Goal: Information Seeking & Learning: Check status

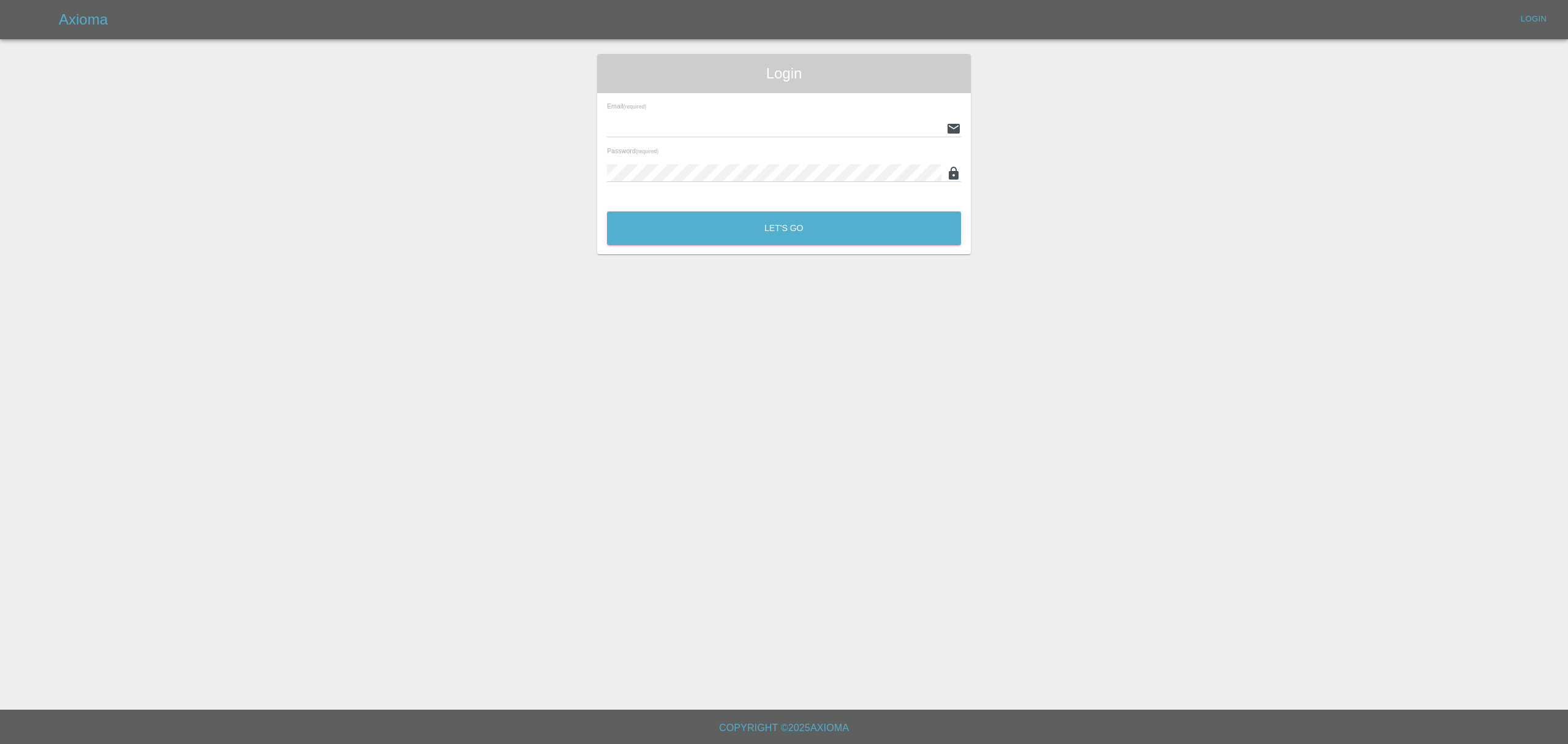
type input "stefano.sironi@axioma.co.uk"
click at [763, 247] on div "Let's Go" at bounding box center [783, 225] width 355 height 46
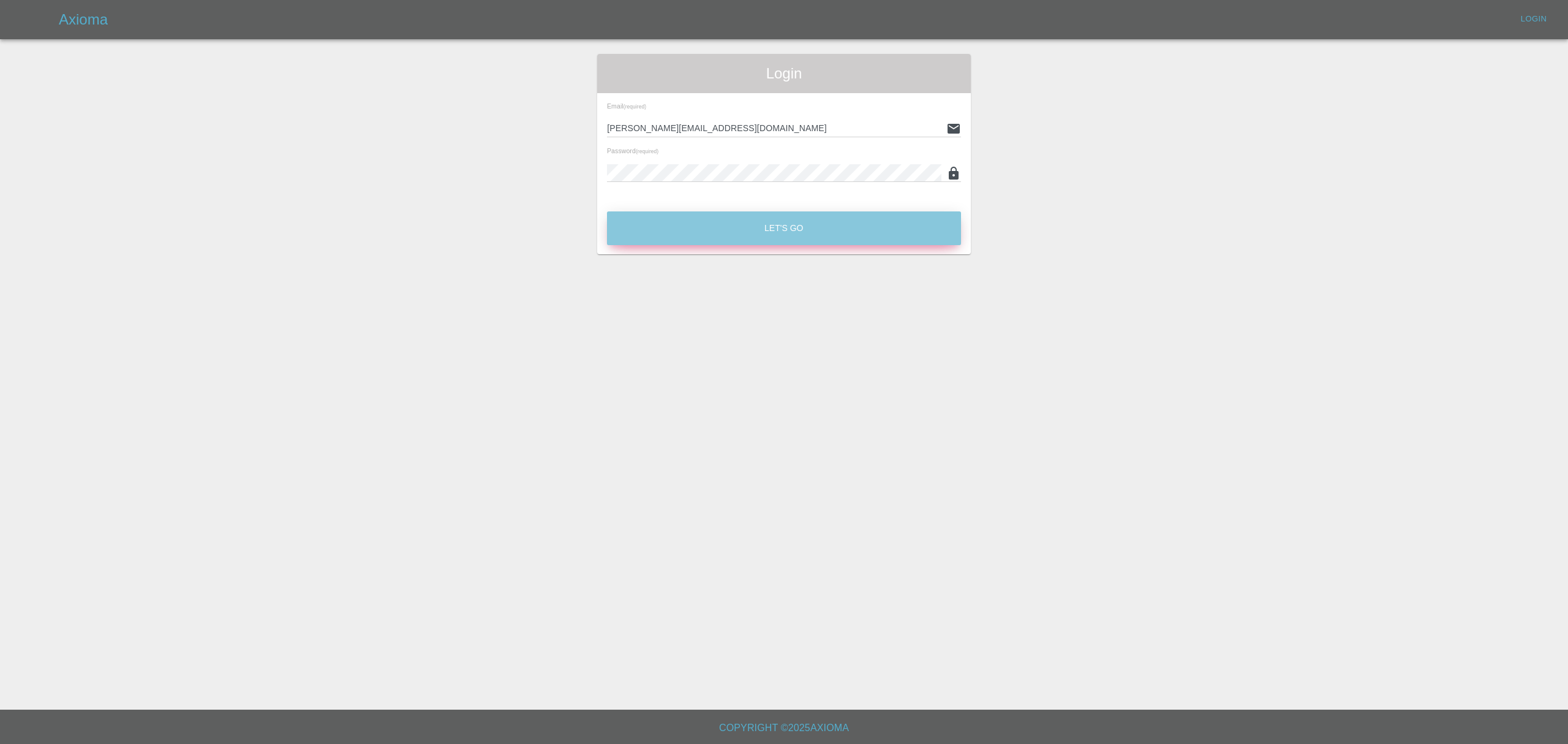
click at [774, 229] on button "Let's Go" at bounding box center [783, 229] width 354 height 34
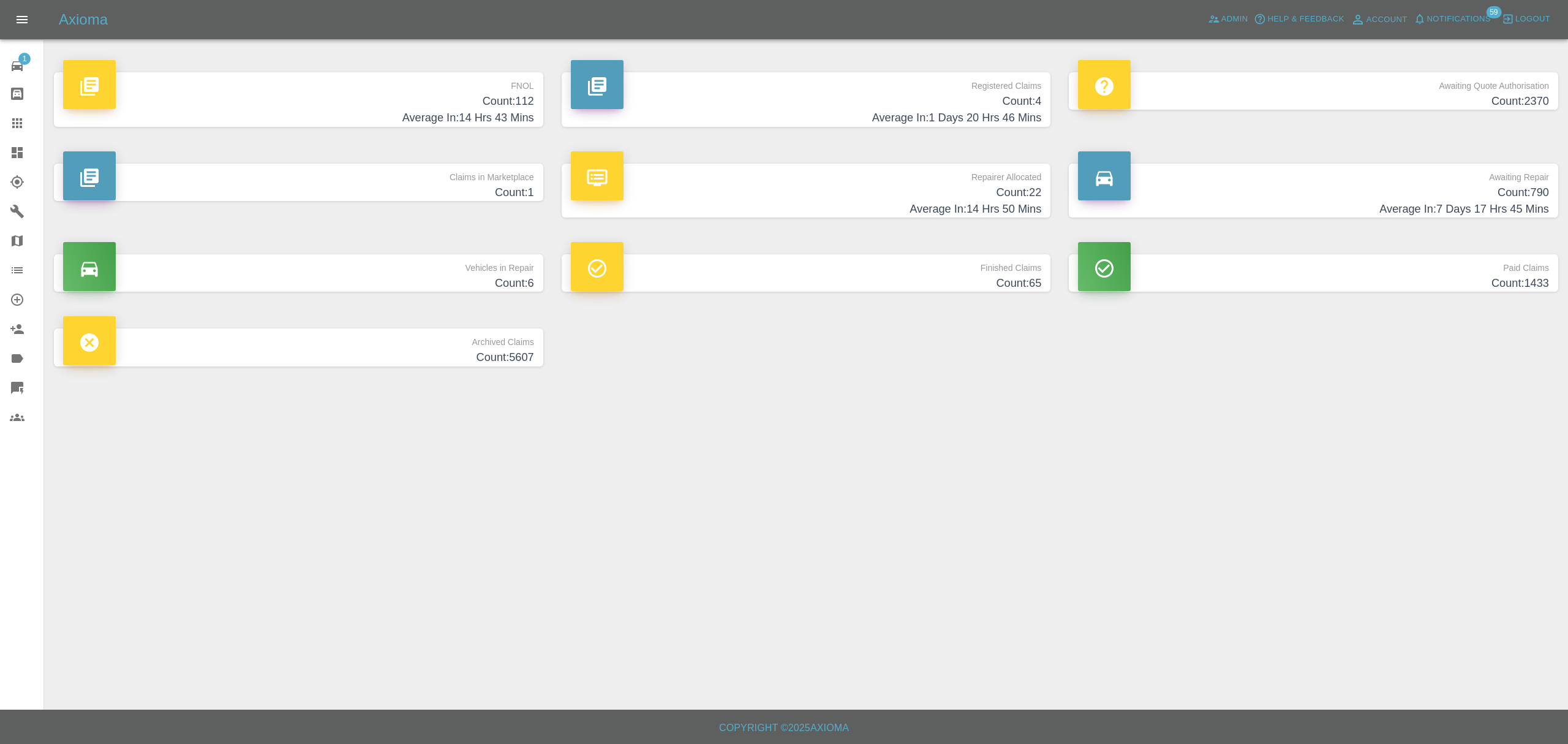
click at [1447, 15] on span "Notifications" at bounding box center [1459, 19] width 64 height 14
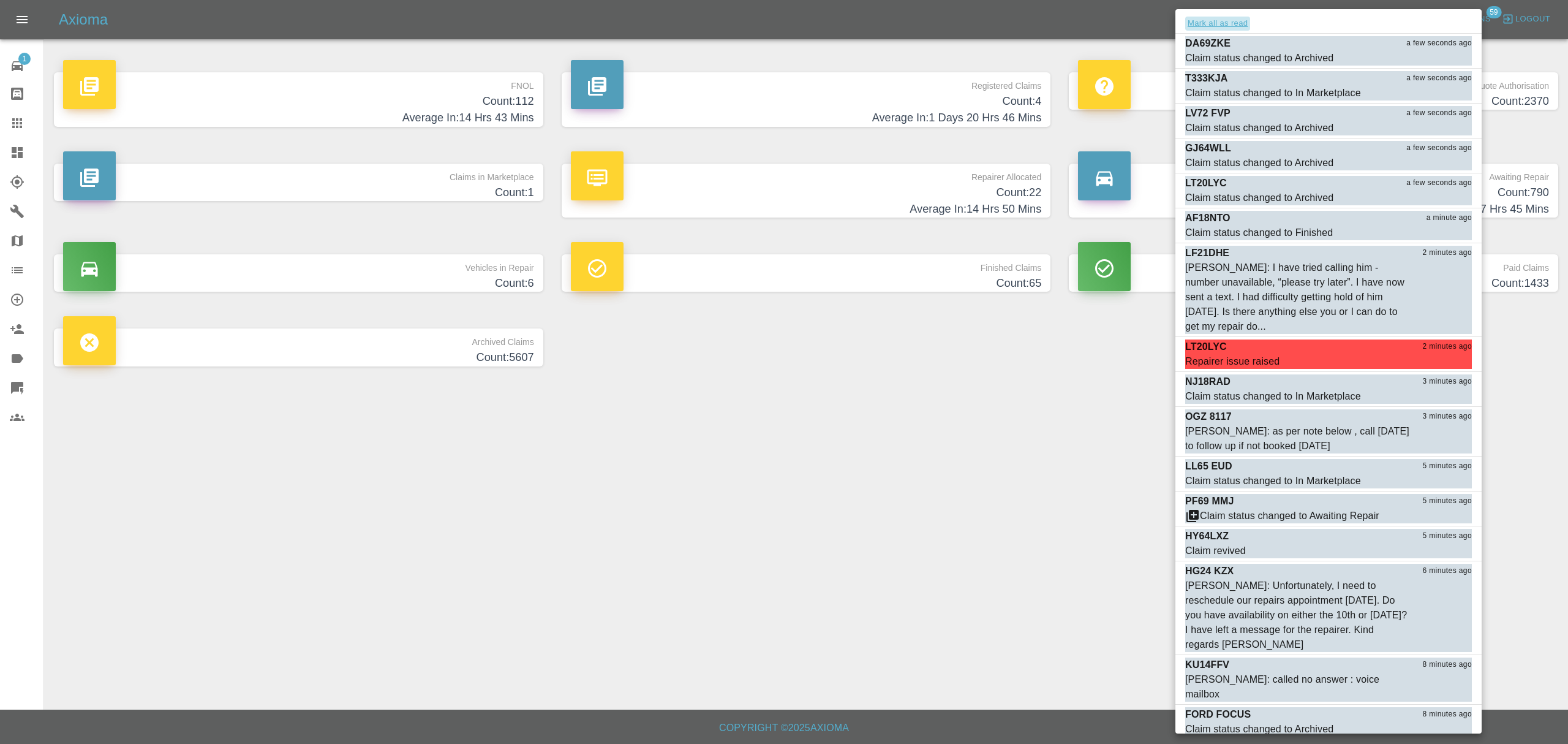
click at [1223, 16] on button "Mark all as read" at bounding box center [1218, 23] width 65 height 14
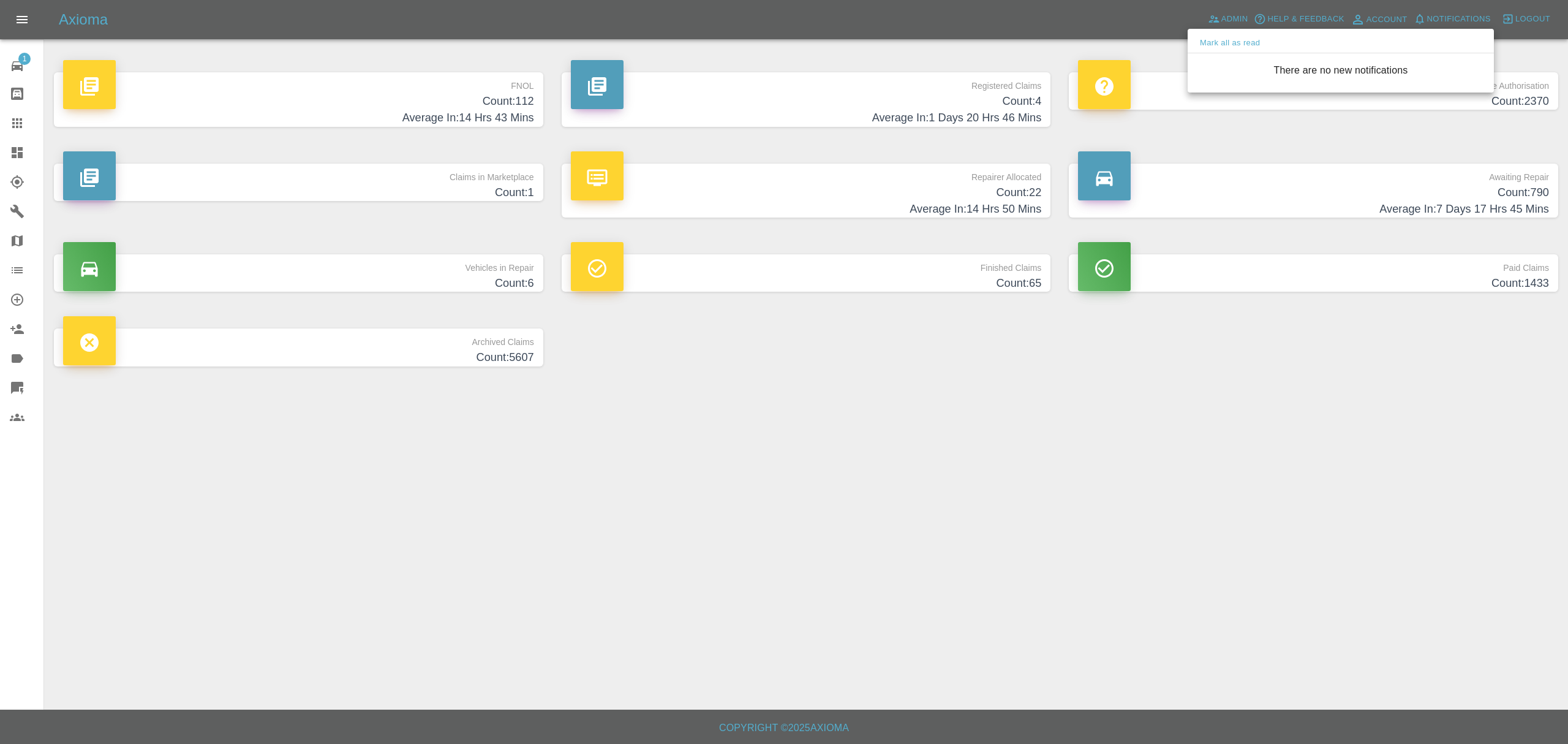
click at [1105, 434] on div at bounding box center [784, 372] width 1568 height 744
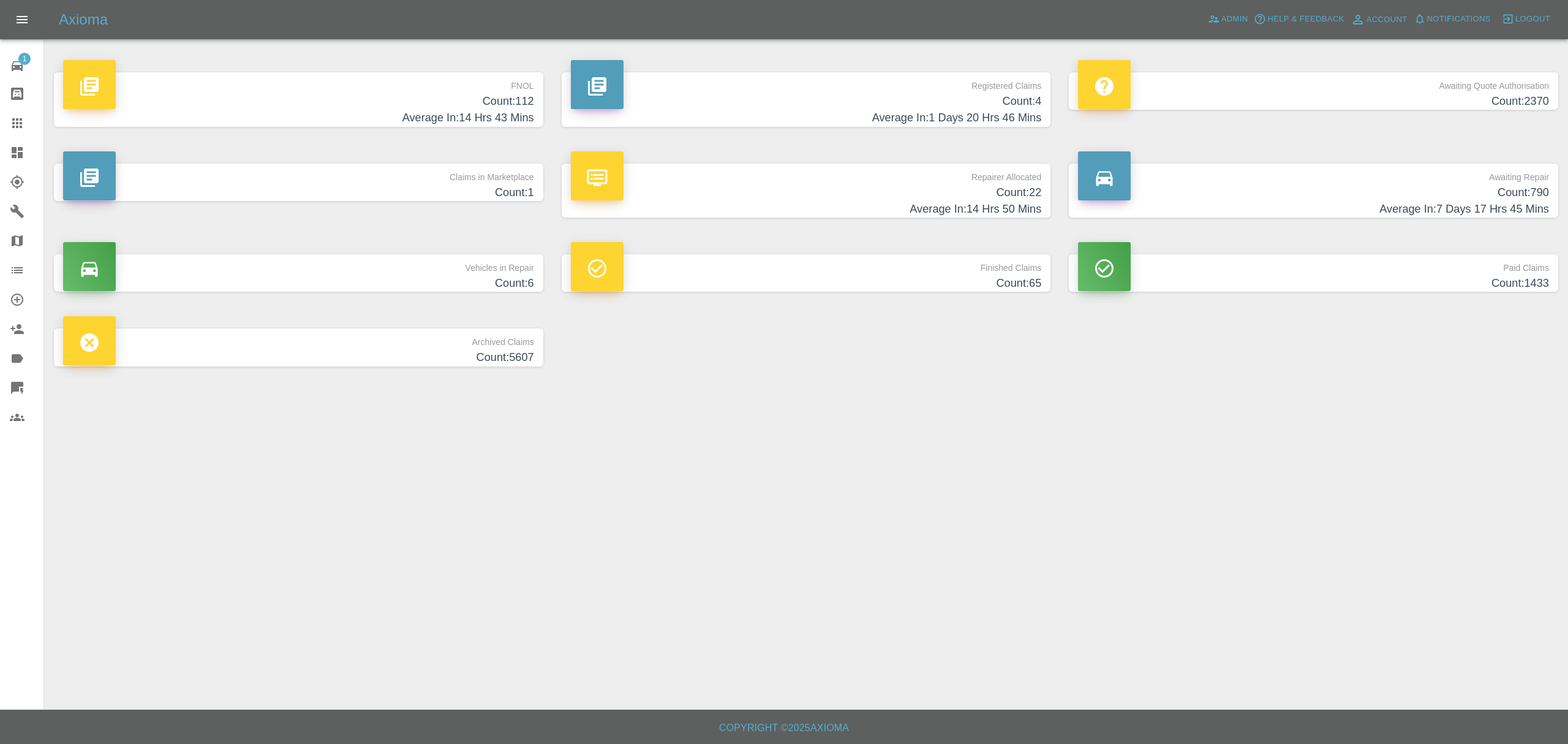
click at [467, 108] on h4 "Count: 112" at bounding box center [299, 101] width 471 height 16
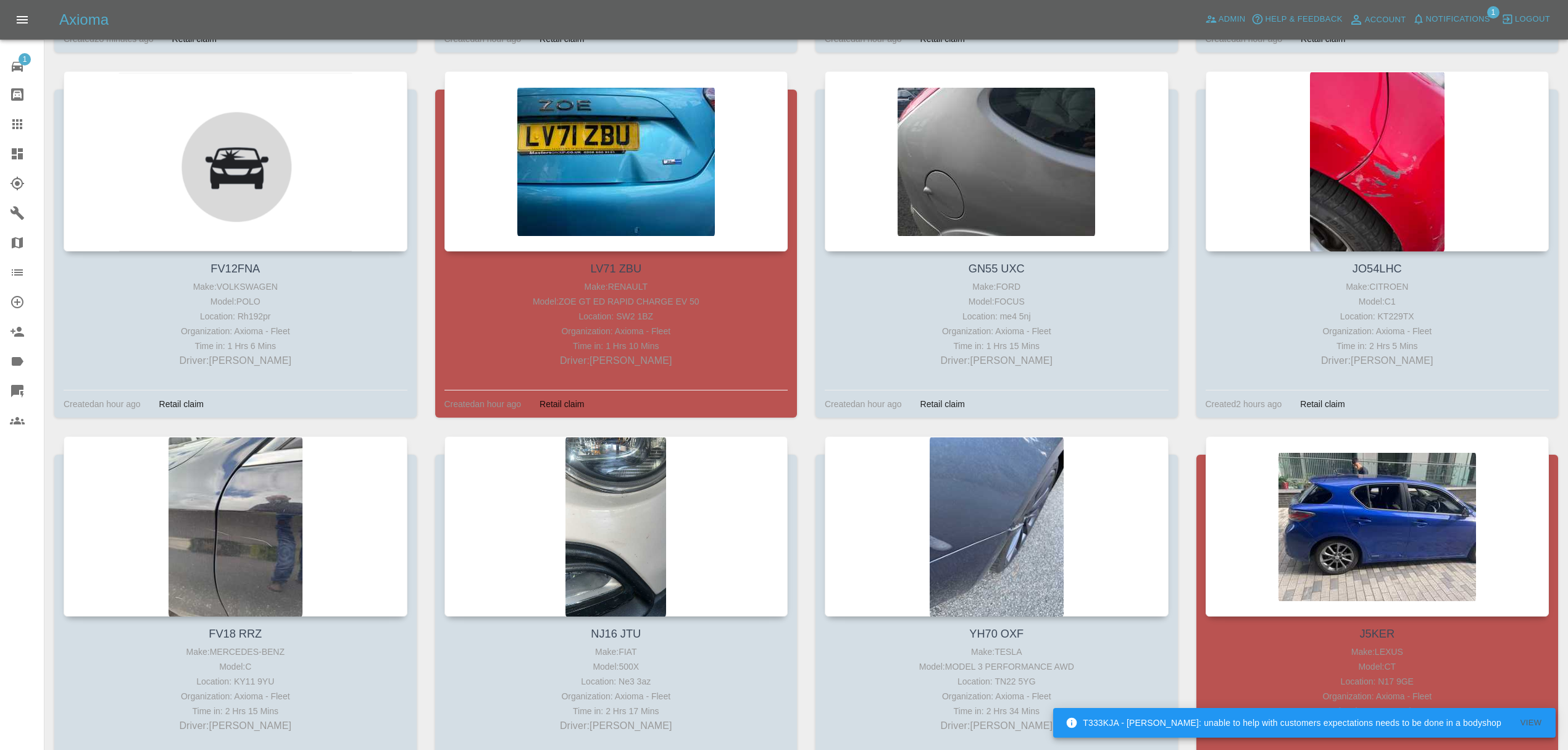
scroll to position [922, 0]
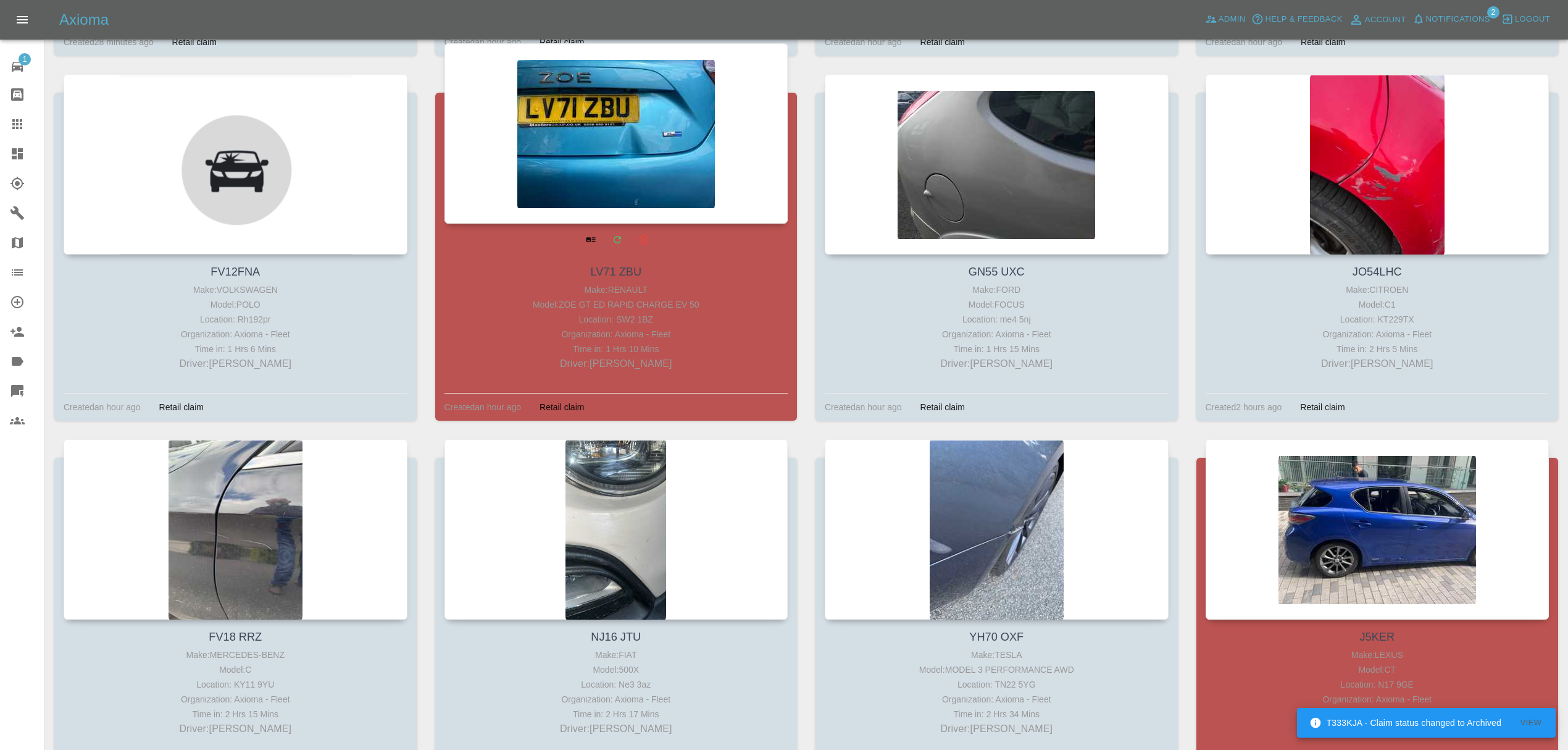
click at [586, 129] on div at bounding box center [616, 134] width 344 height 181
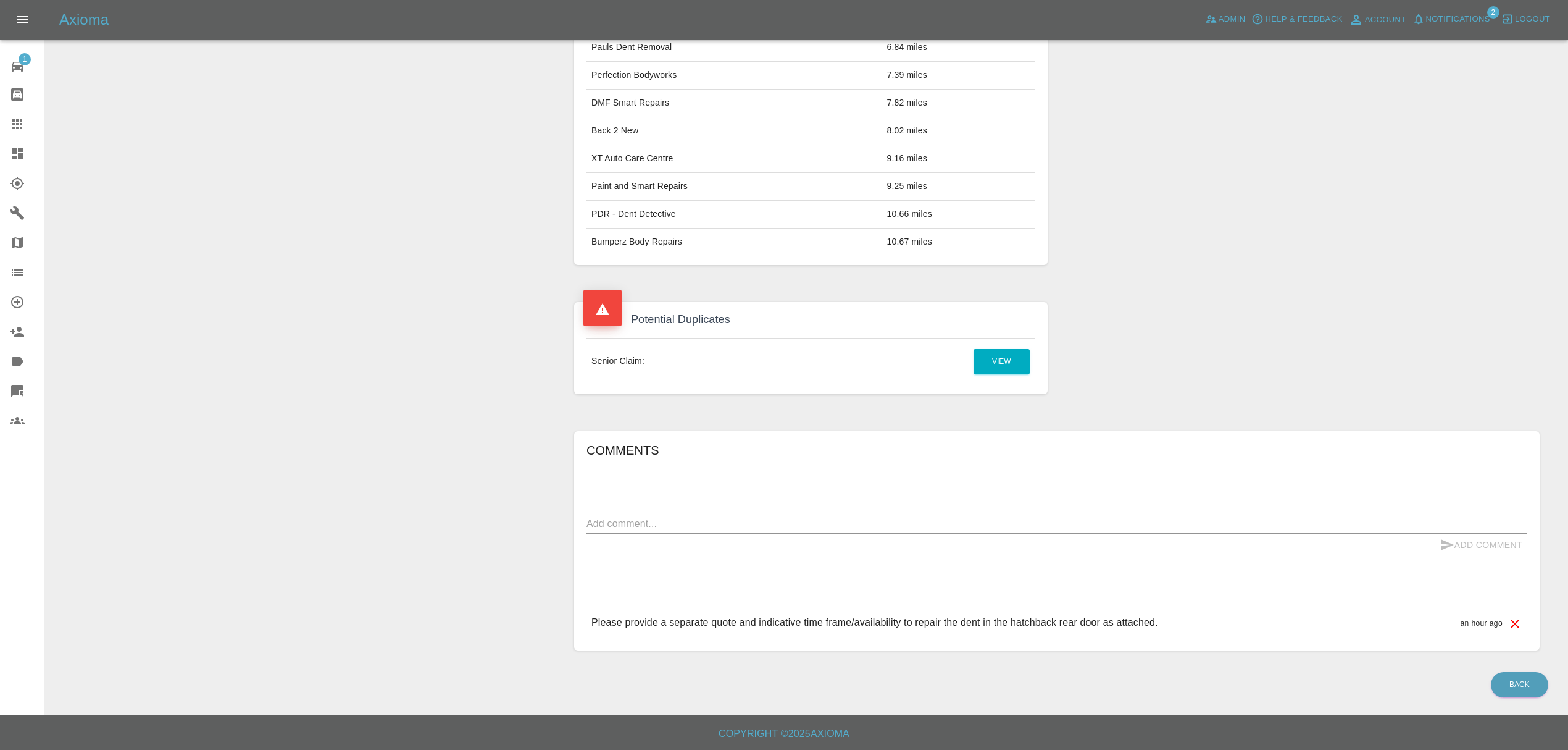
scroll to position [532, 0]
click at [1002, 358] on link "View" at bounding box center [1002, 361] width 56 height 26
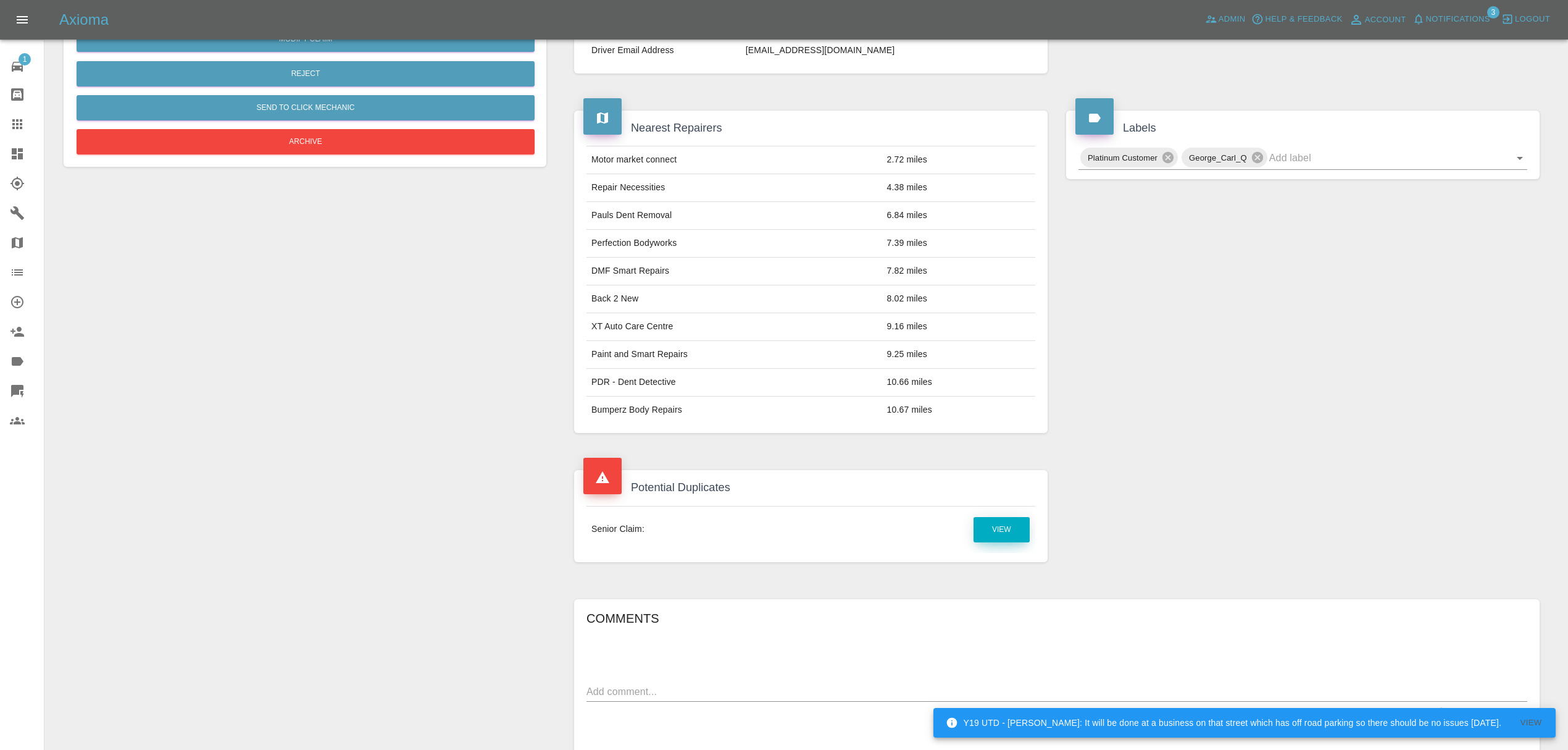
scroll to position [0, 0]
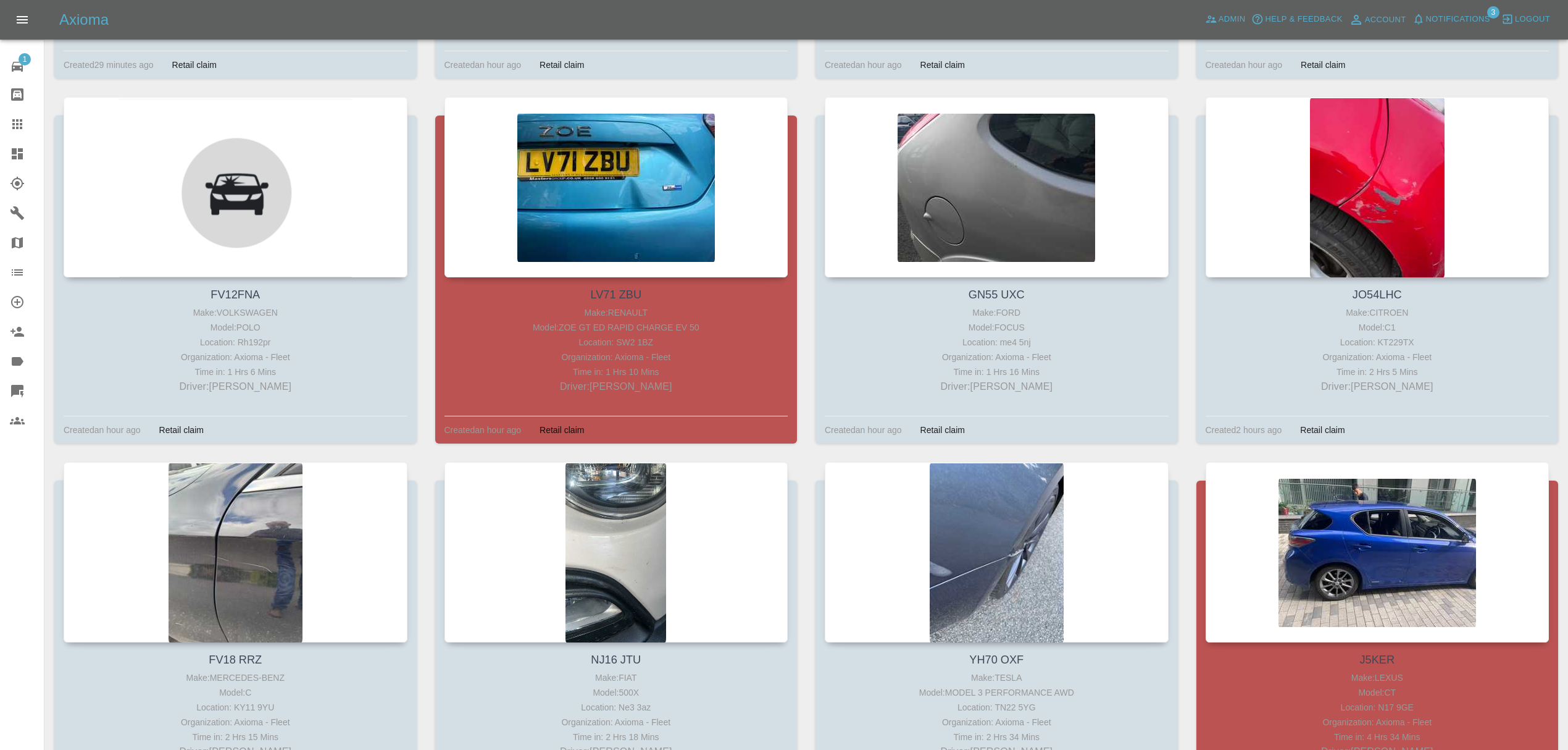
scroll to position [933, 0]
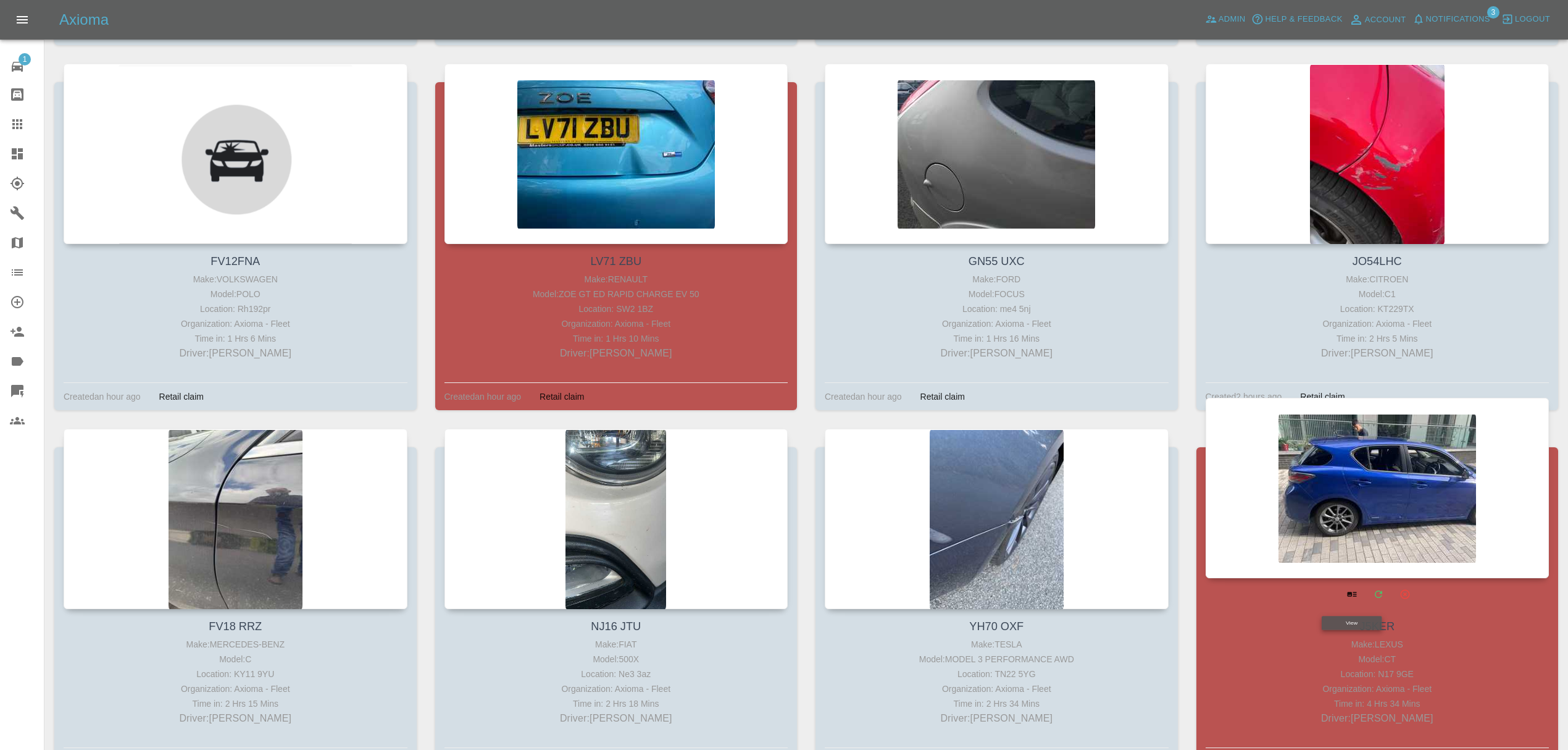
click at [1365, 501] on div at bounding box center [1378, 488] width 344 height 181
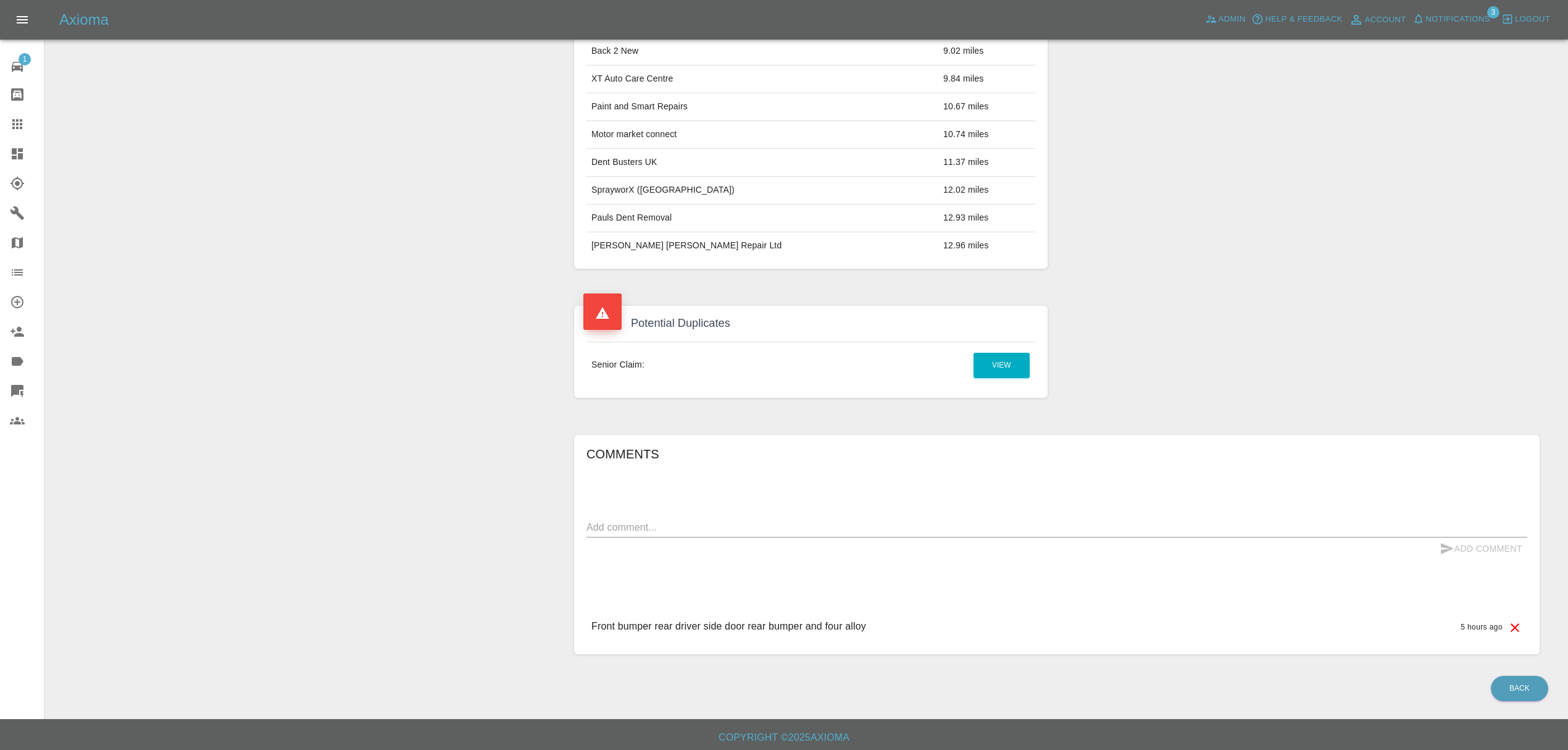
scroll to position [532, 0]
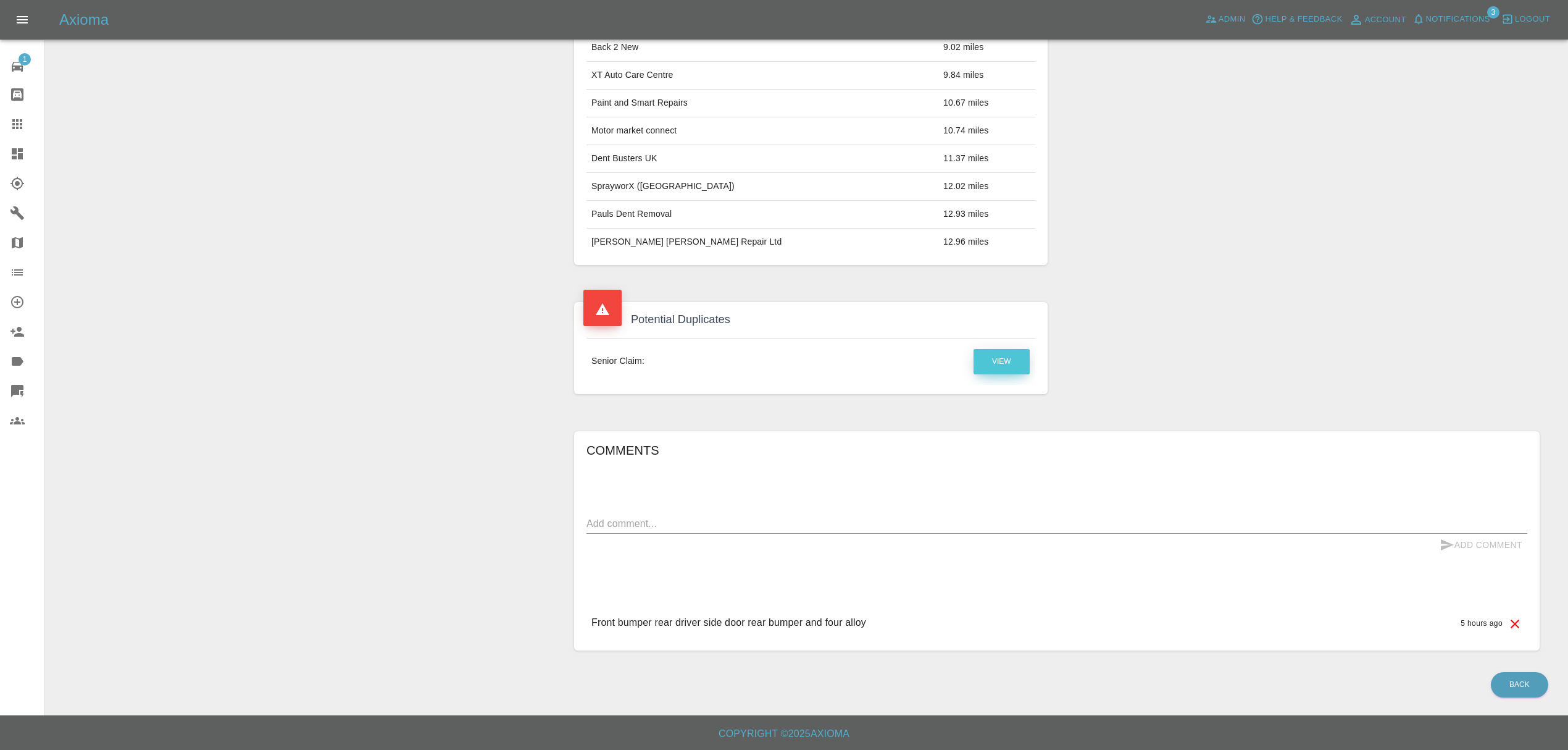
click at [1005, 367] on link "View" at bounding box center [1002, 361] width 56 height 26
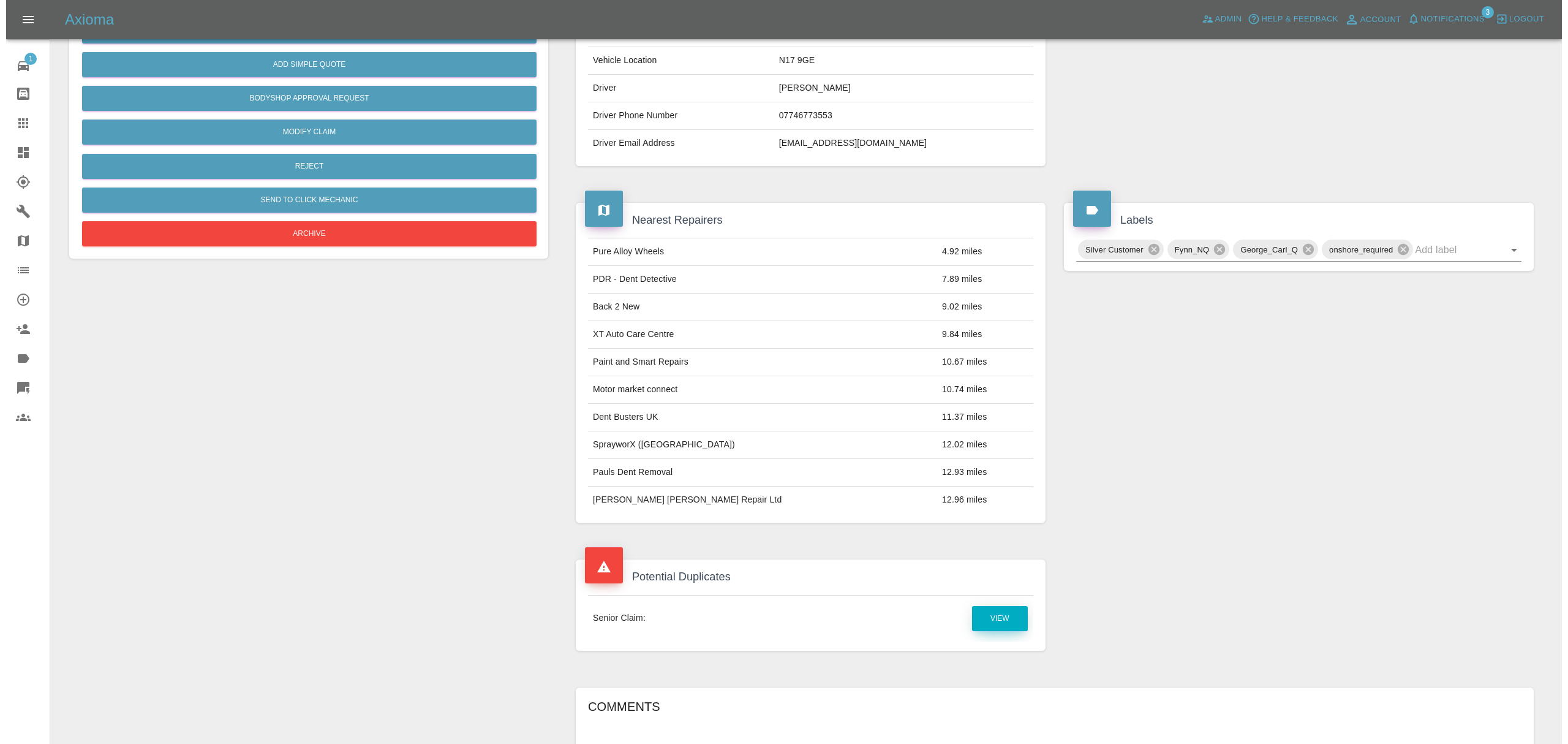
scroll to position [0, 0]
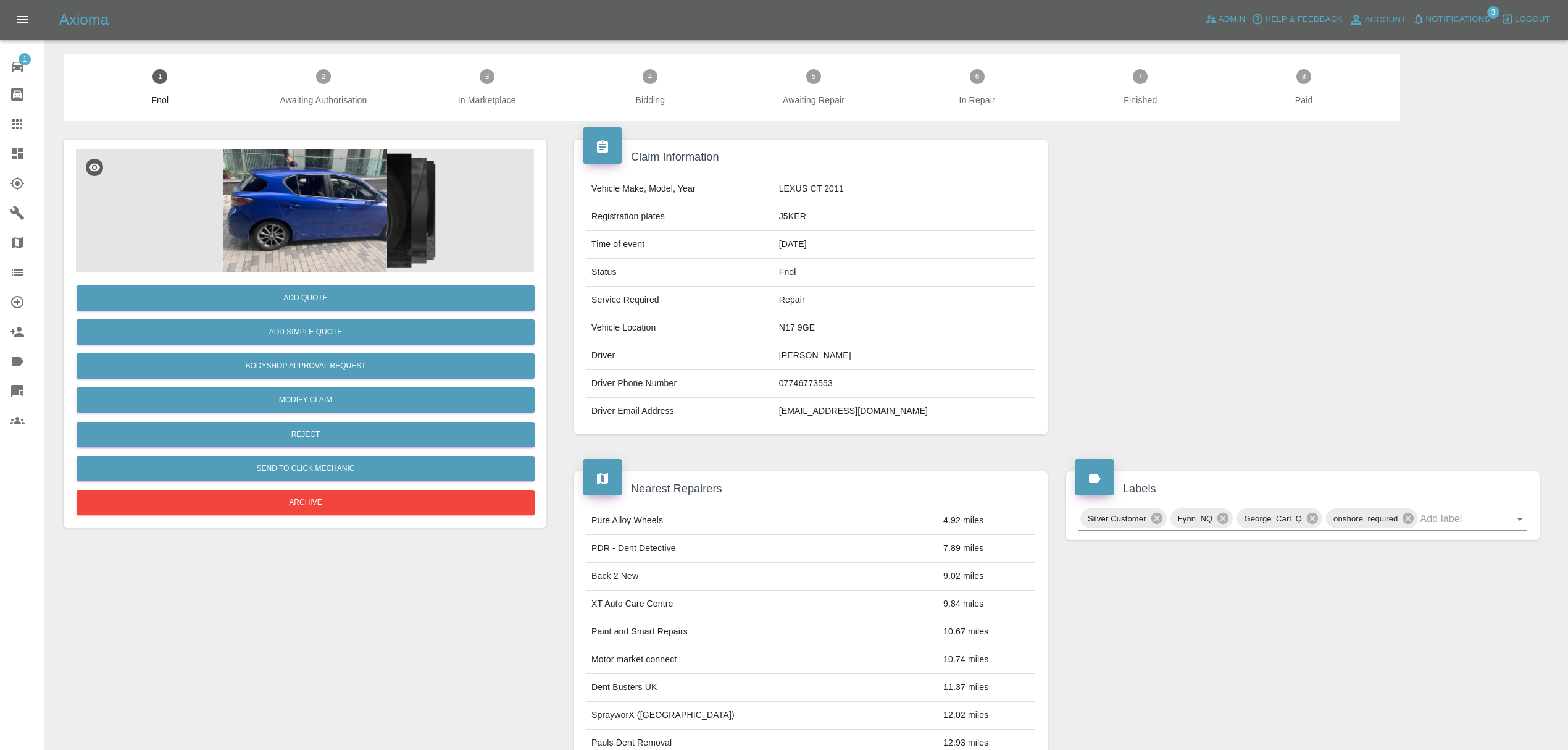
click at [305, 205] on img at bounding box center [305, 210] width 458 height 124
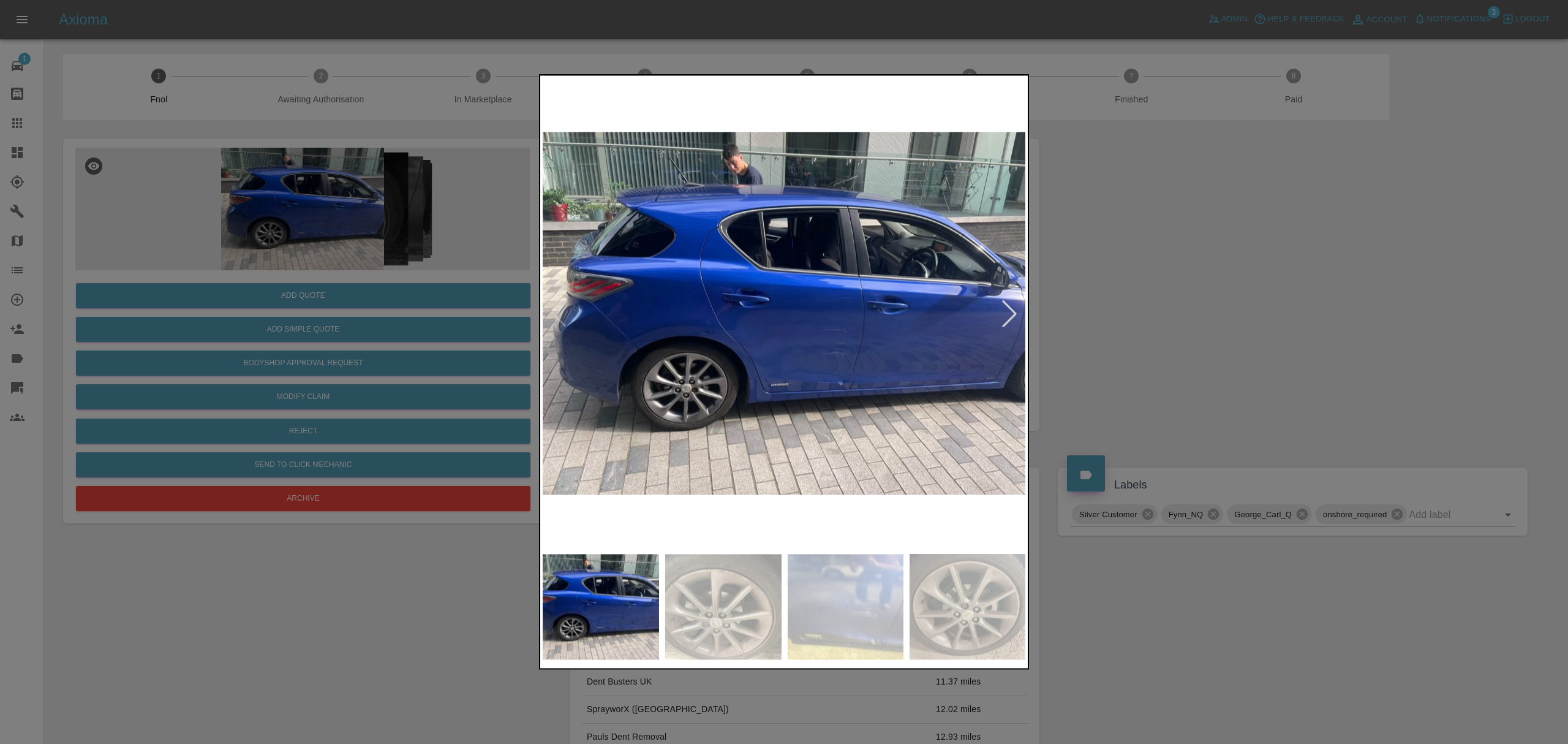
click at [1022, 304] on div at bounding box center [1009, 313] width 27 height 27
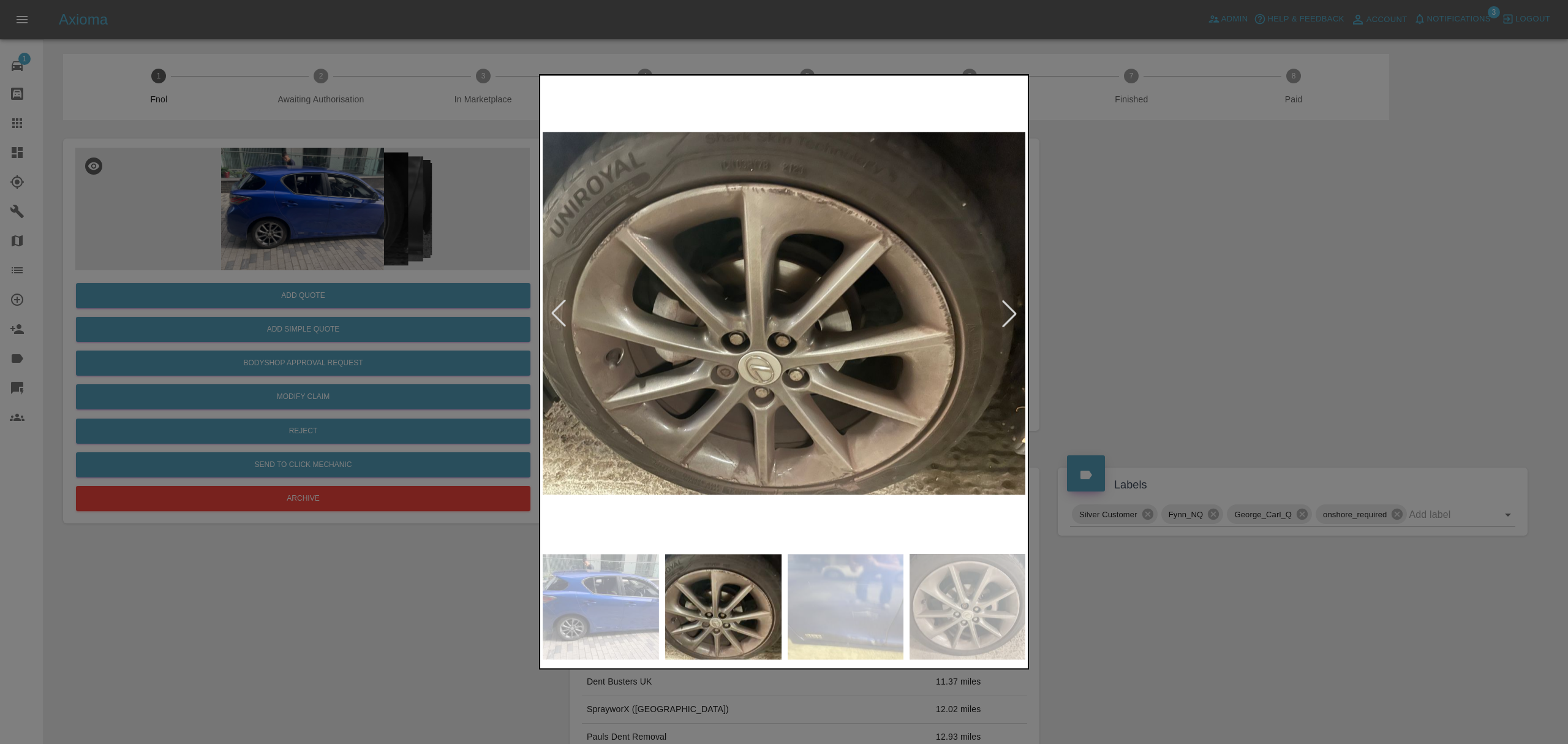
click at [1022, 304] on div at bounding box center [1009, 313] width 27 height 27
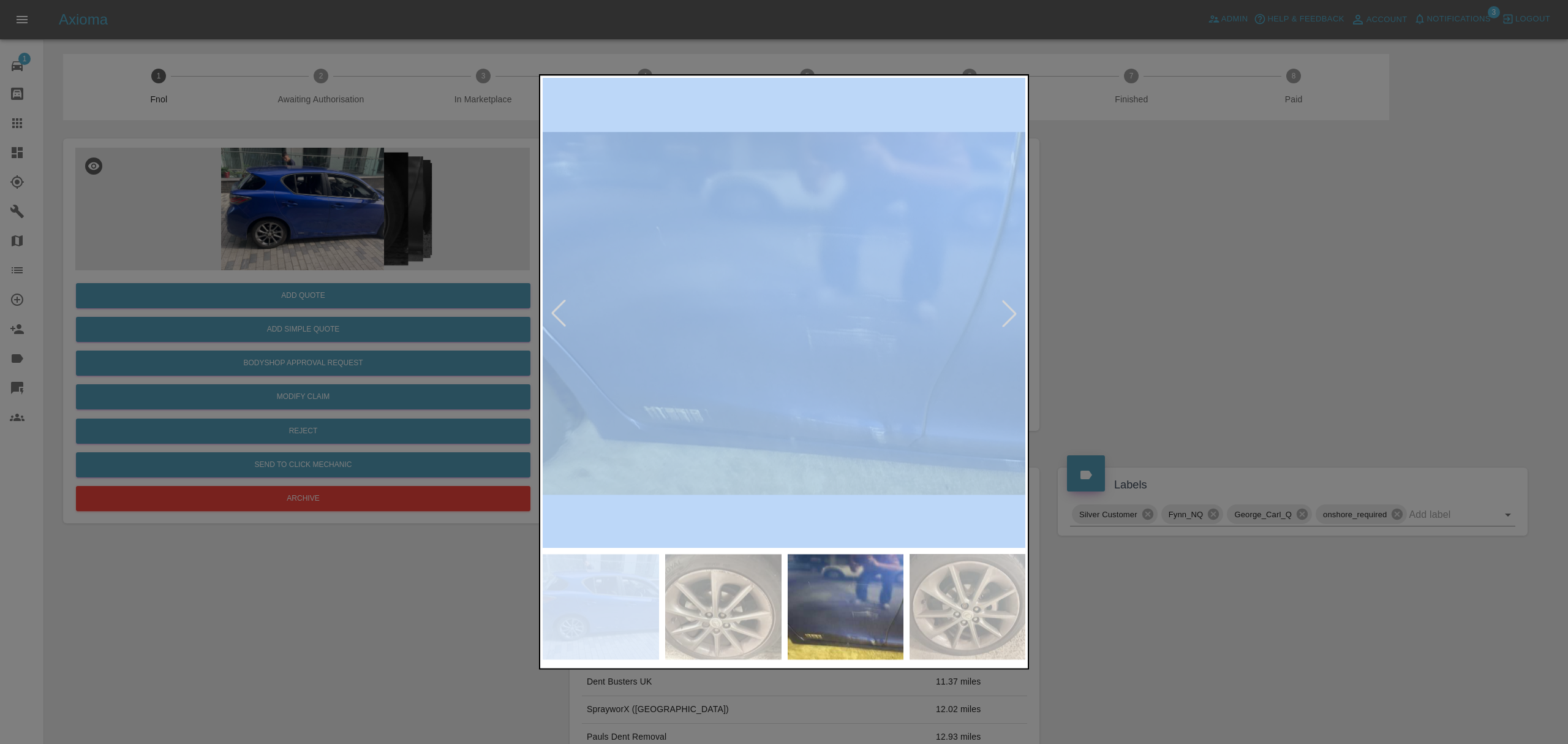
click at [1022, 304] on div at bounding box center [1009, 313] width 27 height 27
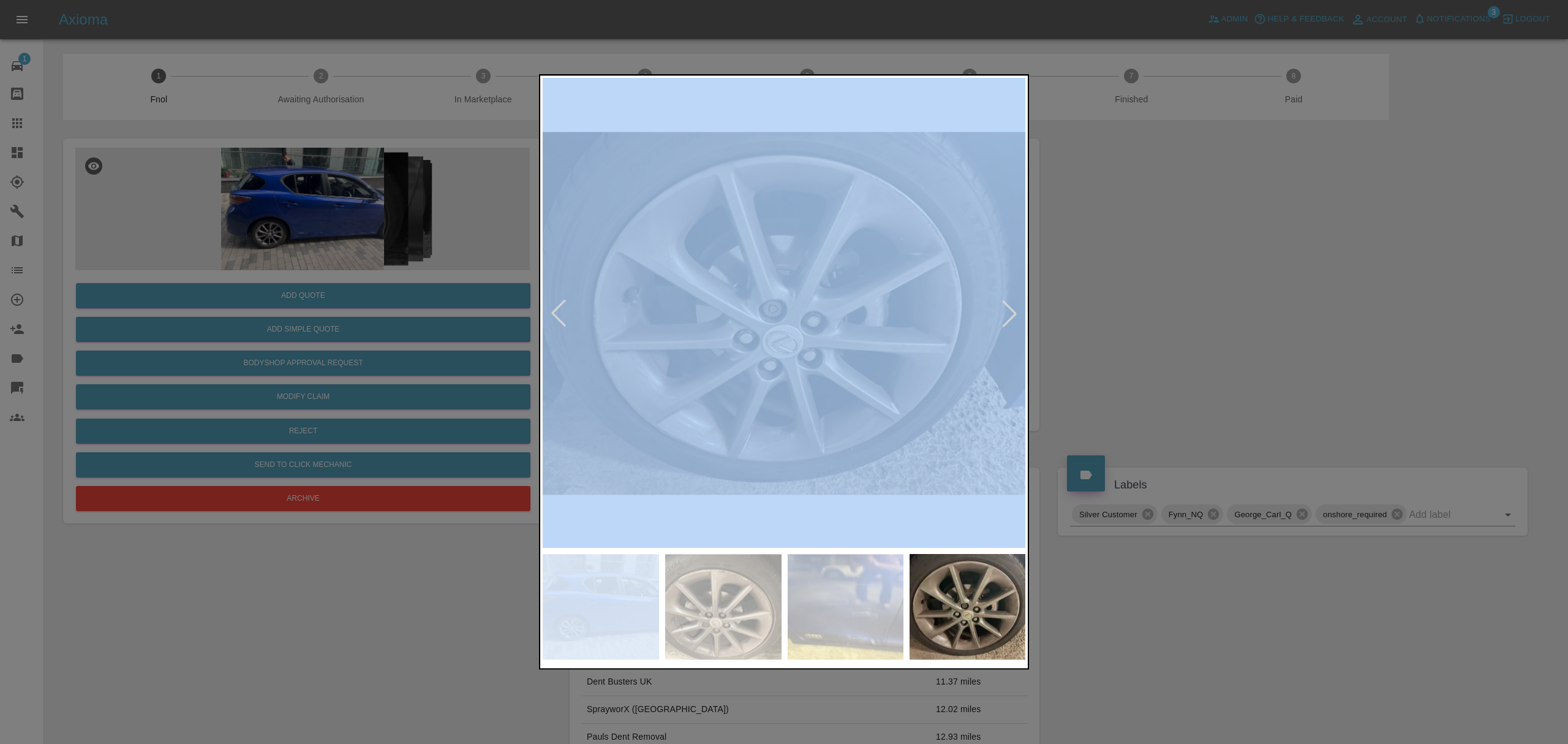
click at [1022, 304] on div at bounding box center [1009, 313] width 27 height 27
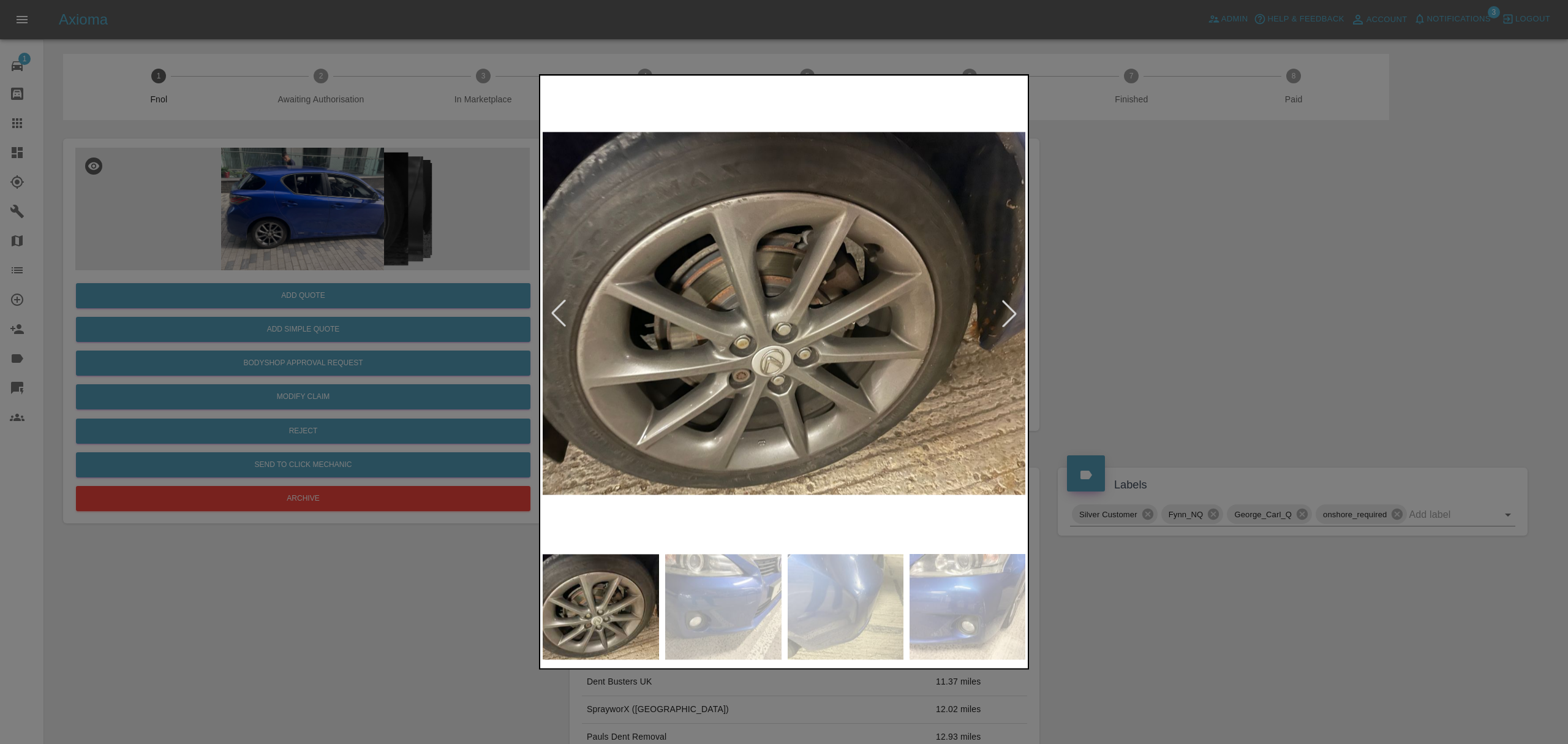
click at [1022, 304] on div at bounding box center [1009, 313] width 27 height 27
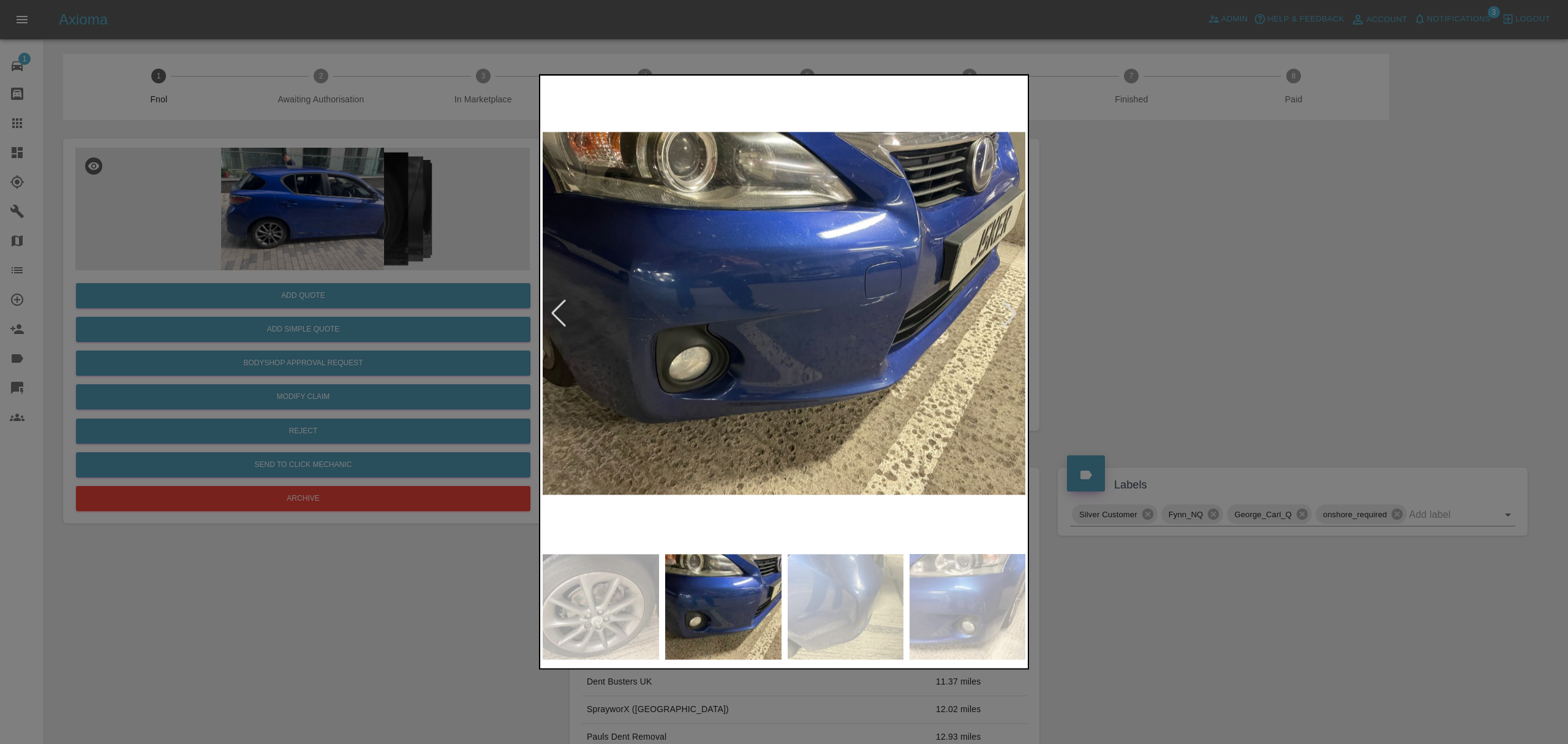
click at [1022, 304] on div at bounding box center [1009, 313] width 27 height 27
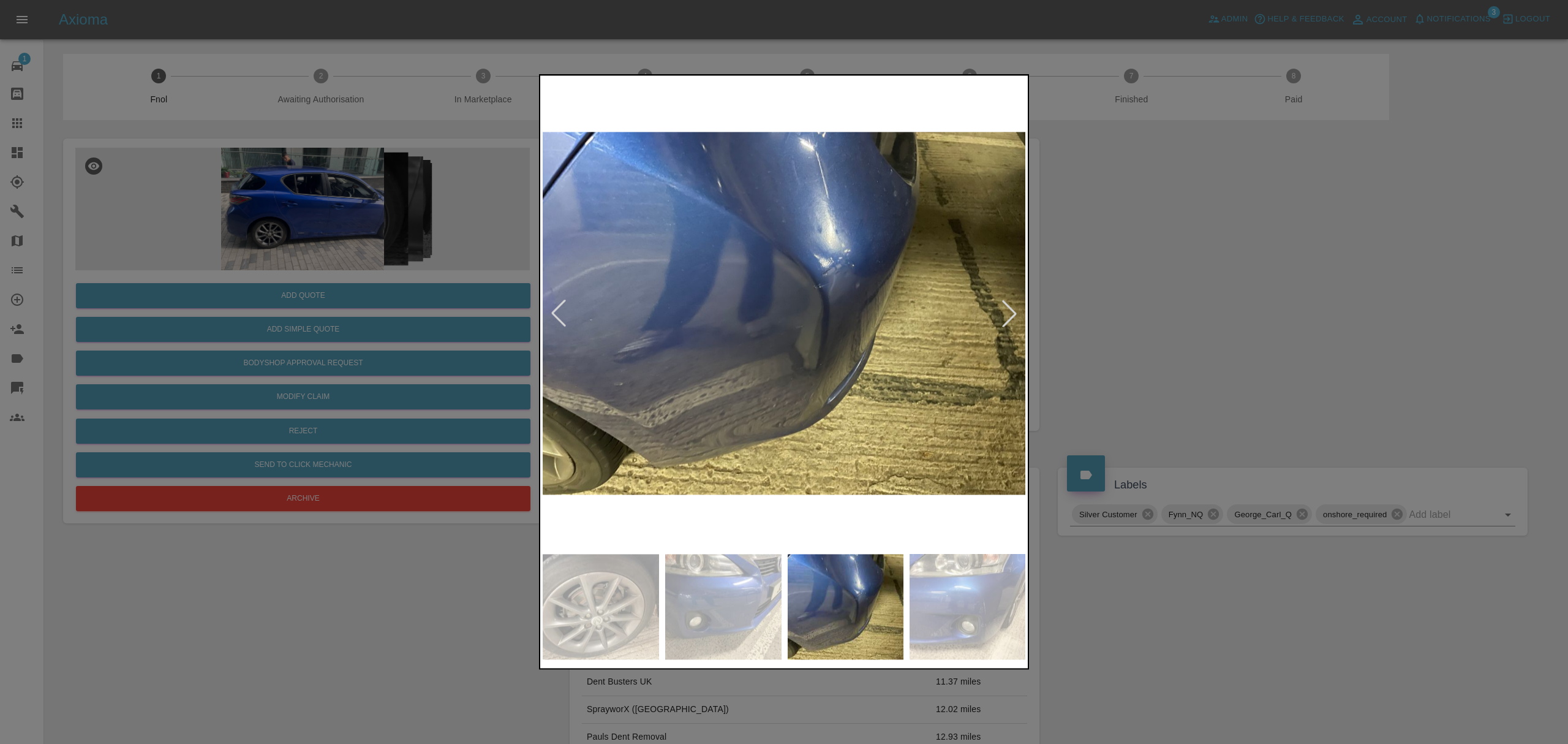
click at [1022, 304] on div at bounding box center [1009, 313] width 27 height 27
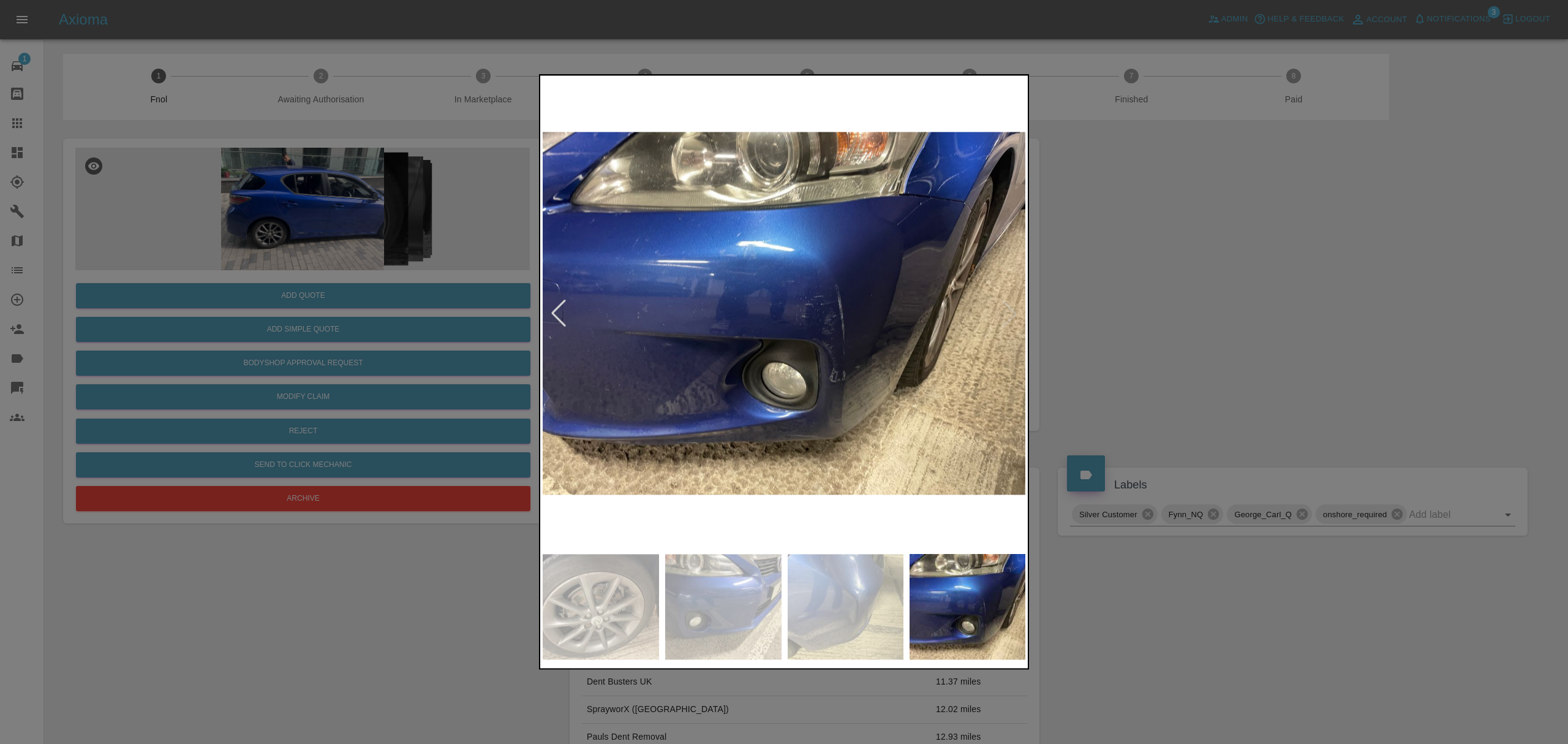
click at [1169, 300] on div at bounding box center [784, 372] width 1568 height 744
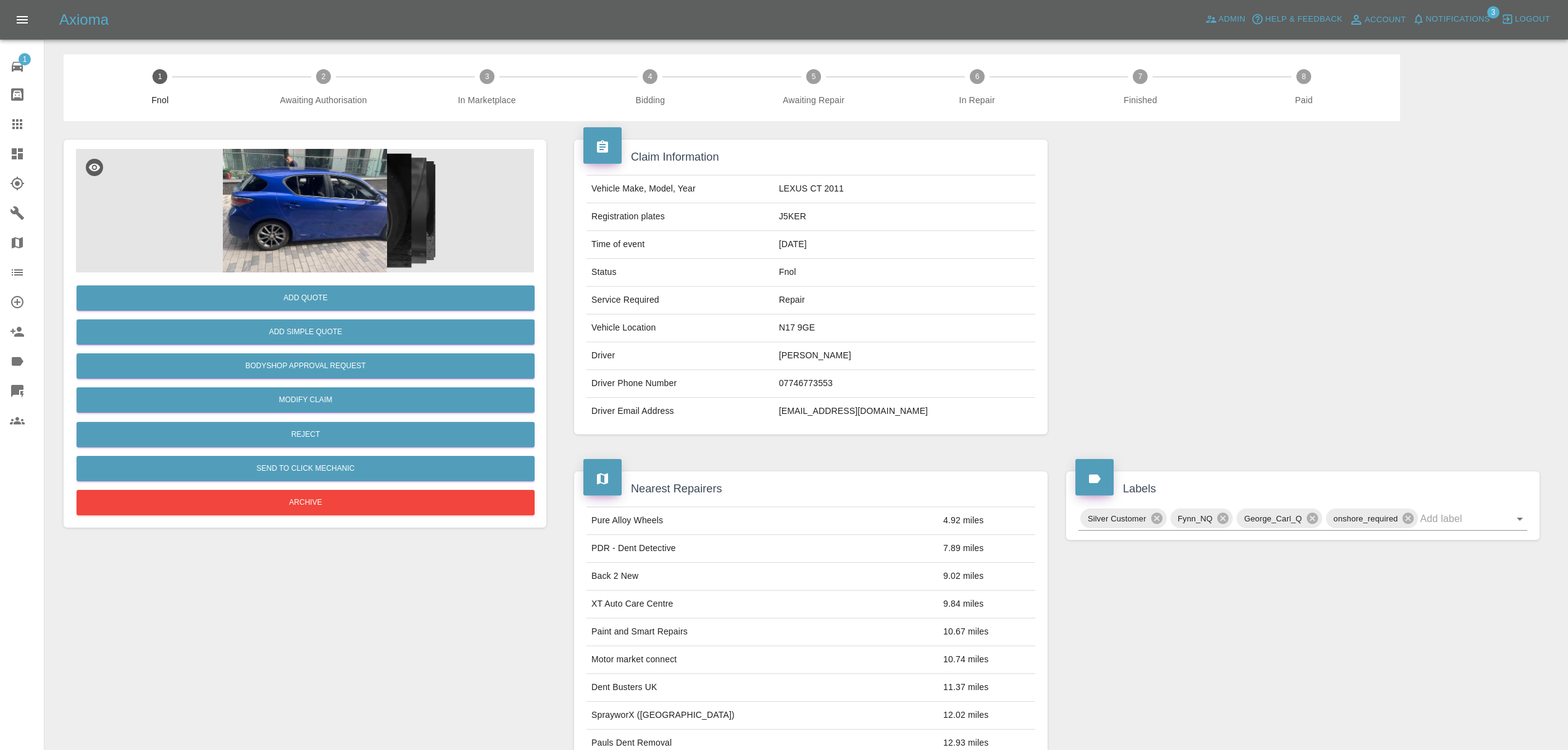
click at [12, 145] on link "Dashboard" at bounding box center [22, 153] width 44 height 29
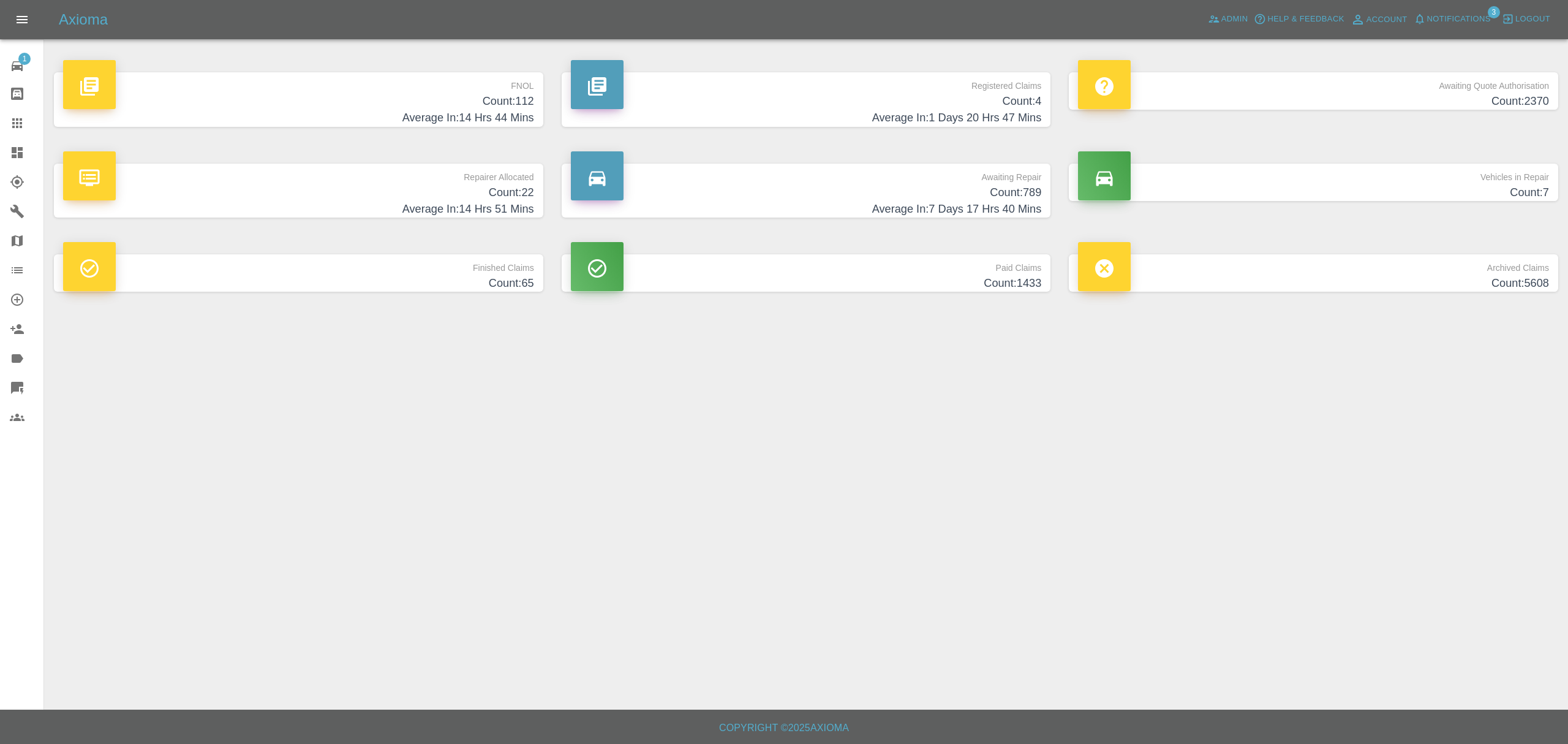
click at [508, 112] on h4 "Average In: 14 Hrs 44 Mins" at bounding box center [299, 118] width 471 height 16
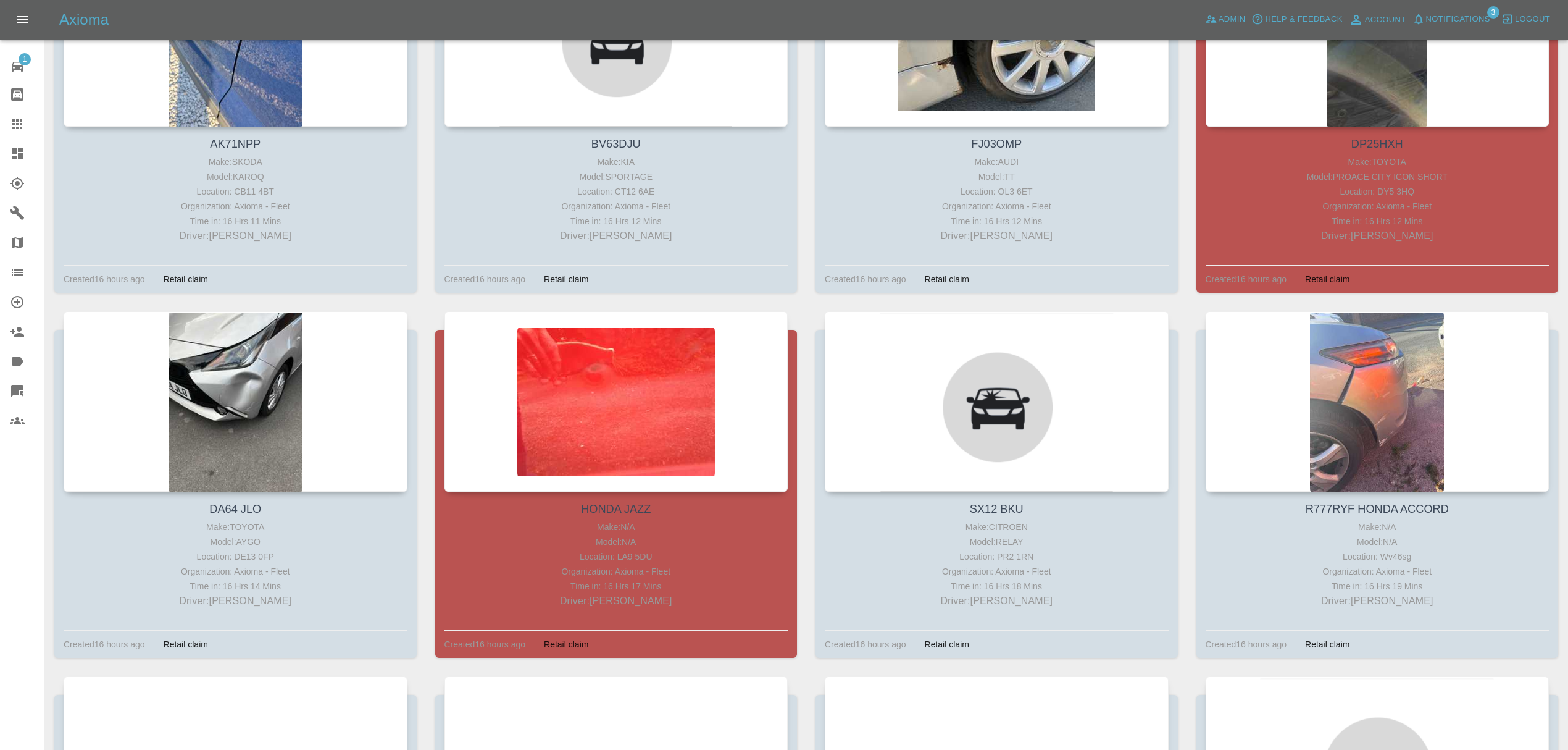
scroll to position [7273, 0]
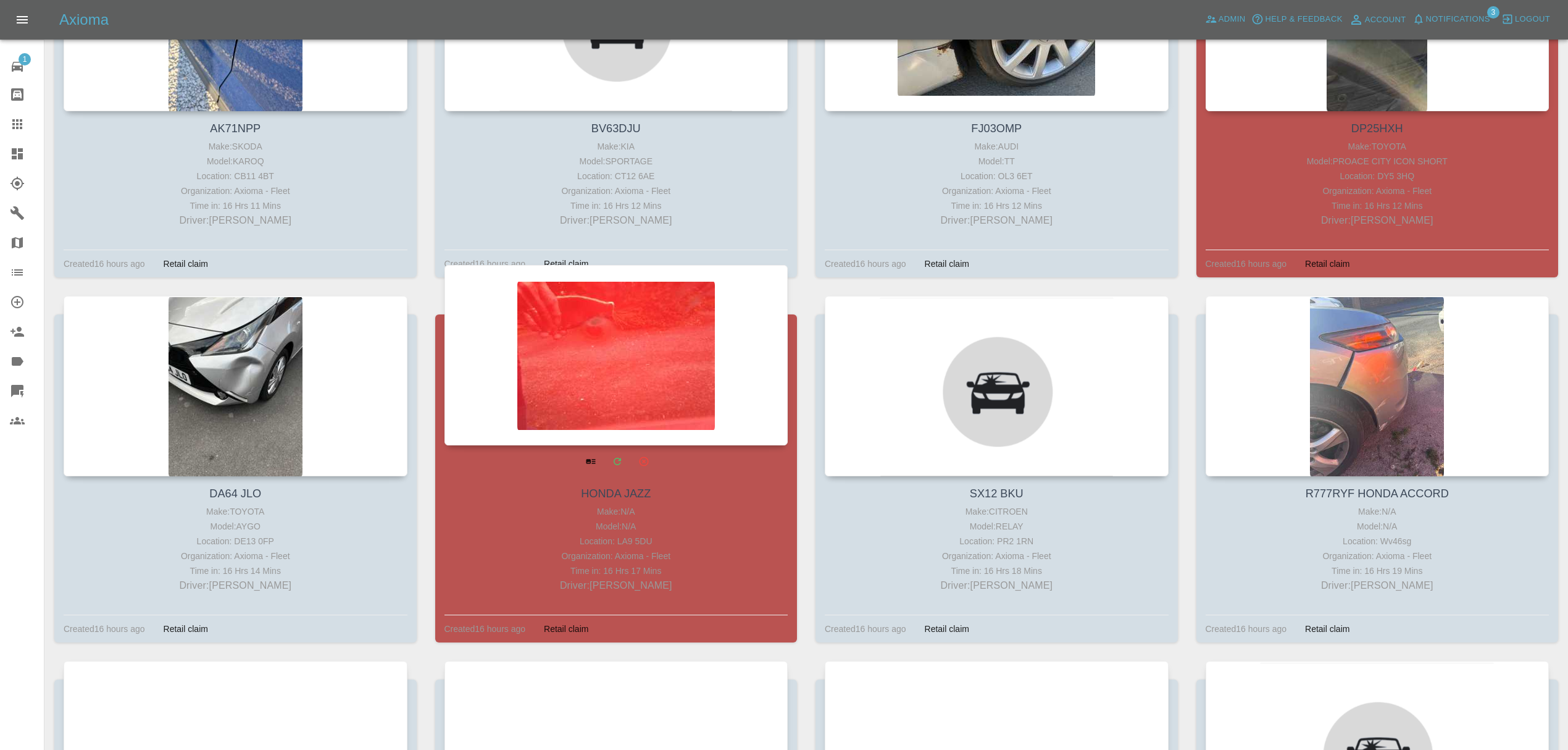
click at [622, 411] on div at bounding box center [616, 355] width 344 height 181
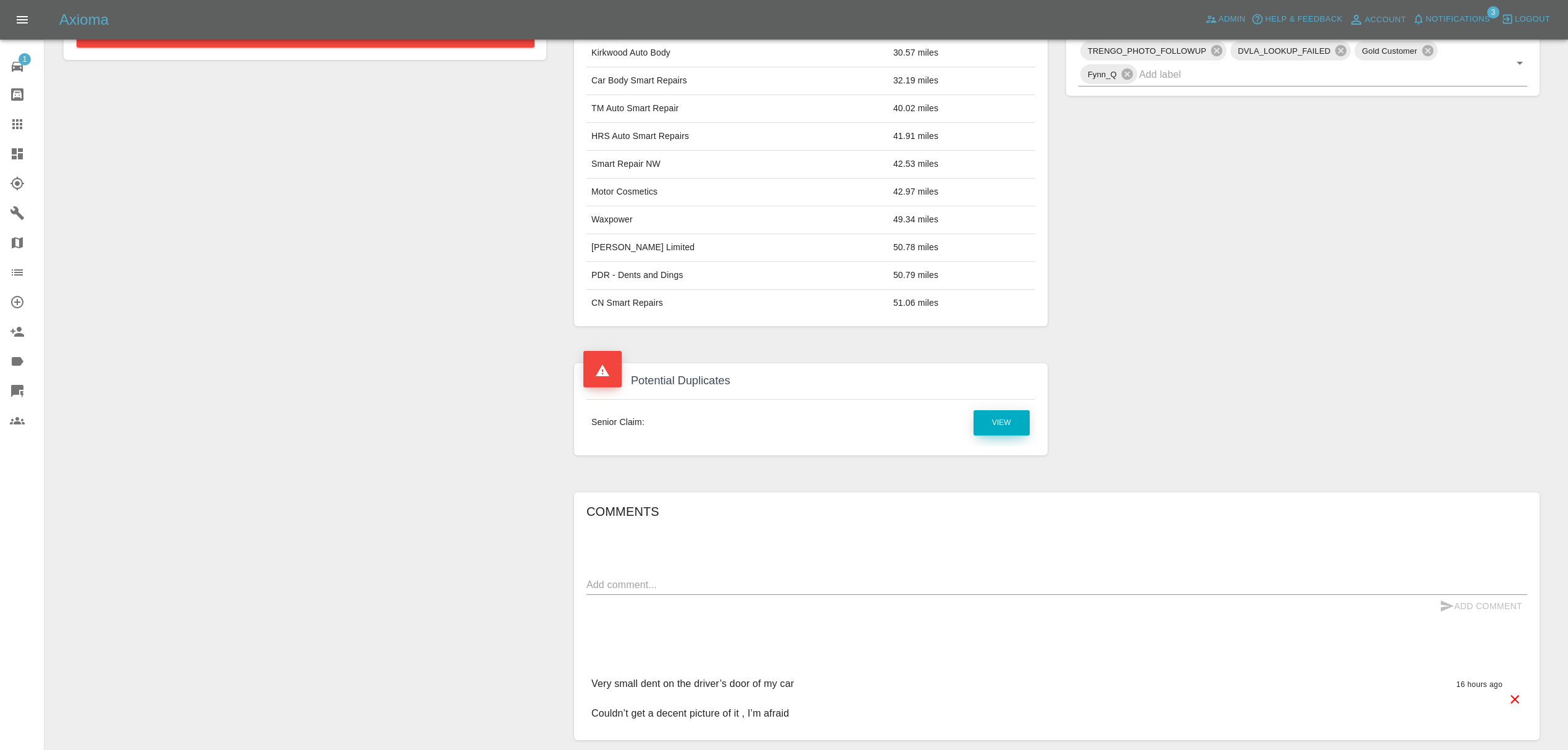
scroll to position [470, 0]
click at [1015, 423] on link "View" at bounding box center [1002, 420] width 56 height 26
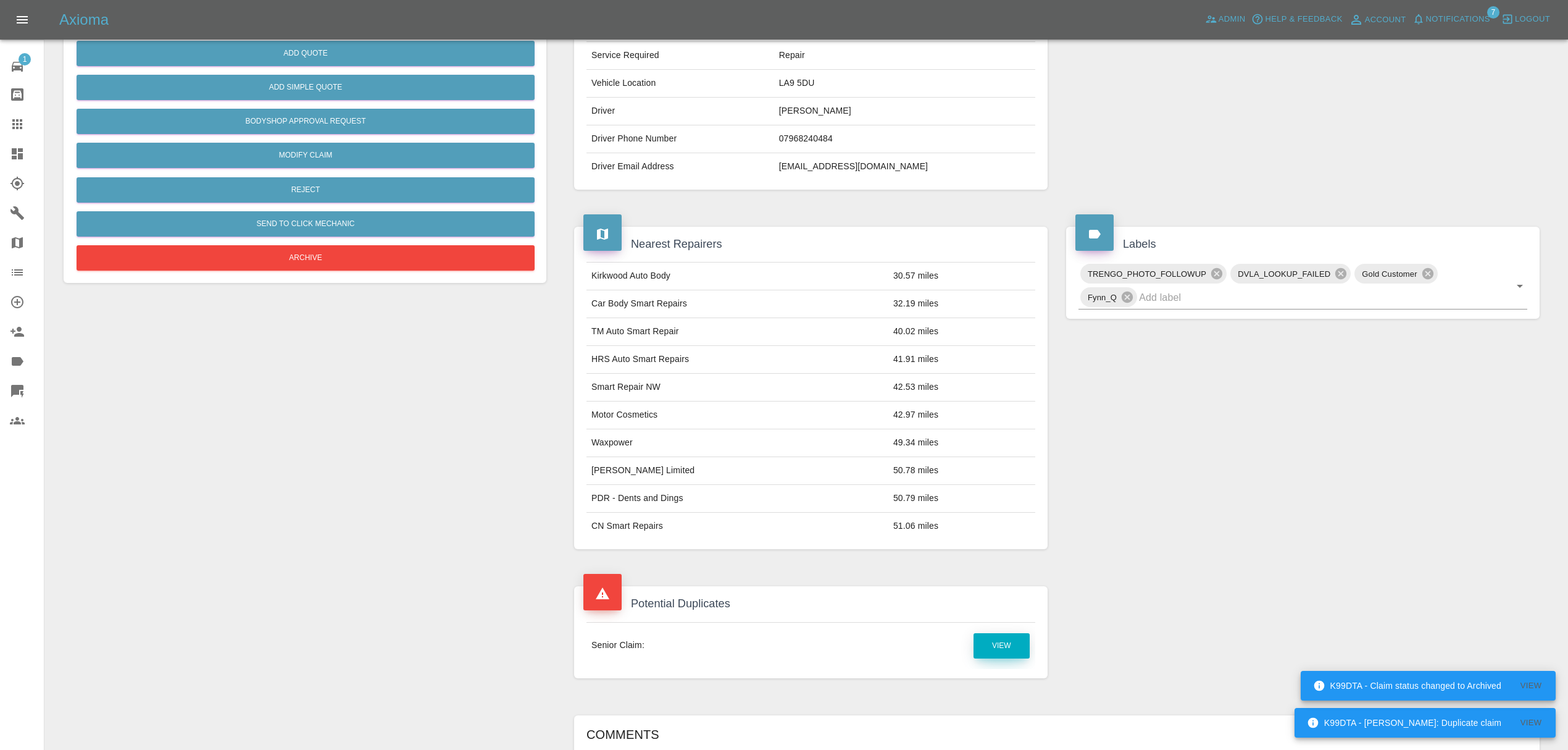
scroll to position [561, 0]
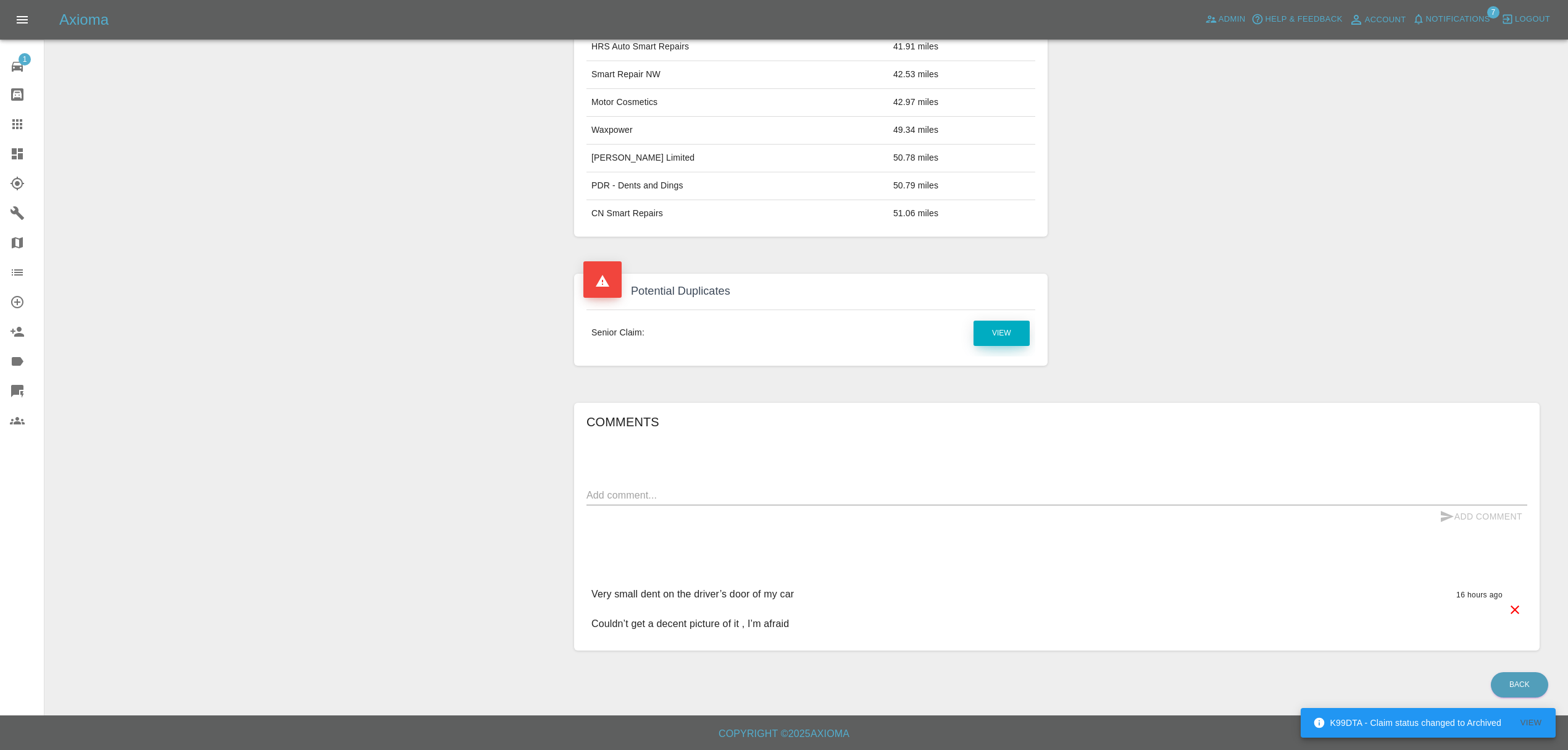
click at [988, 329] on link "View" at bounding box center [1002, 333] width 56 height 26
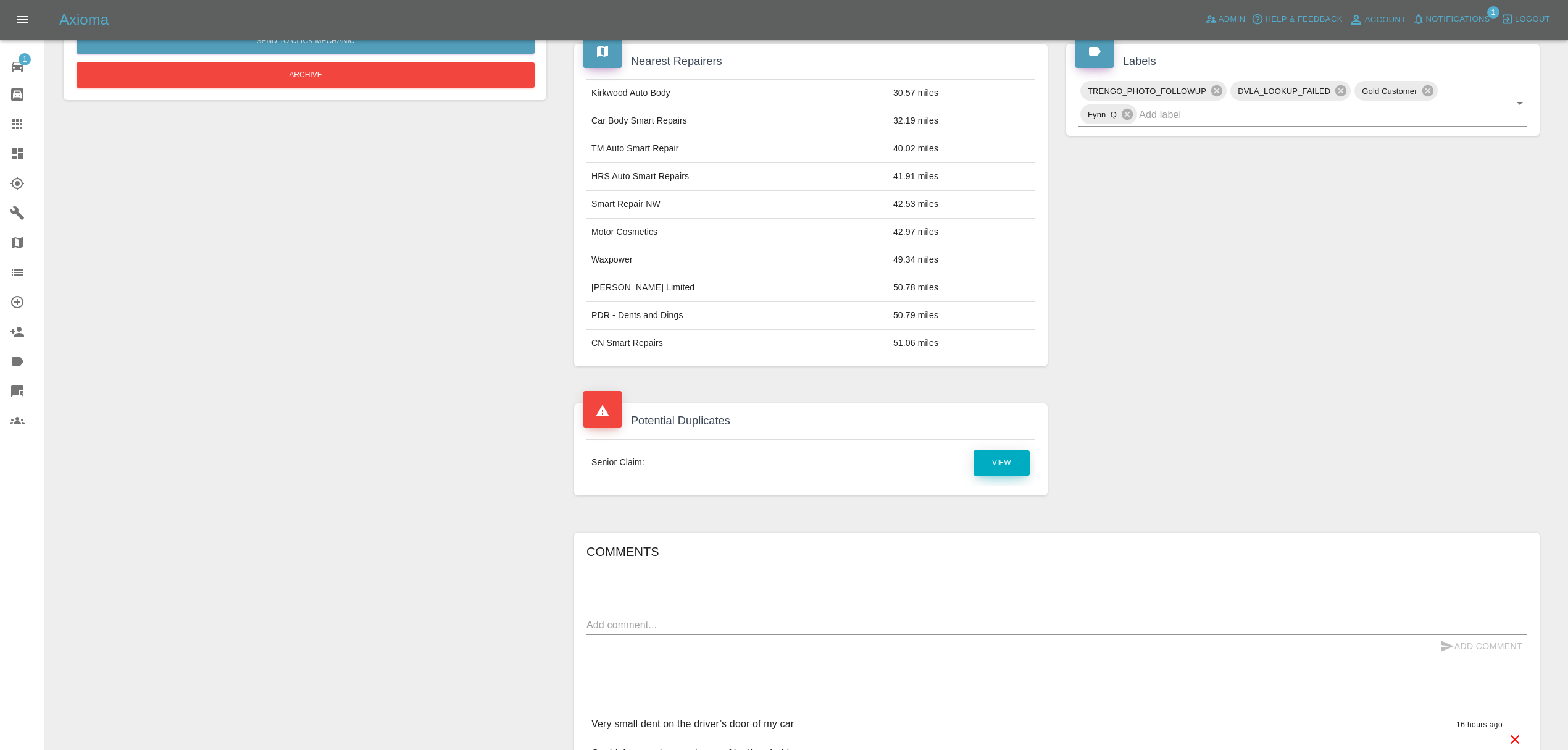
scroll to position [453, 0]
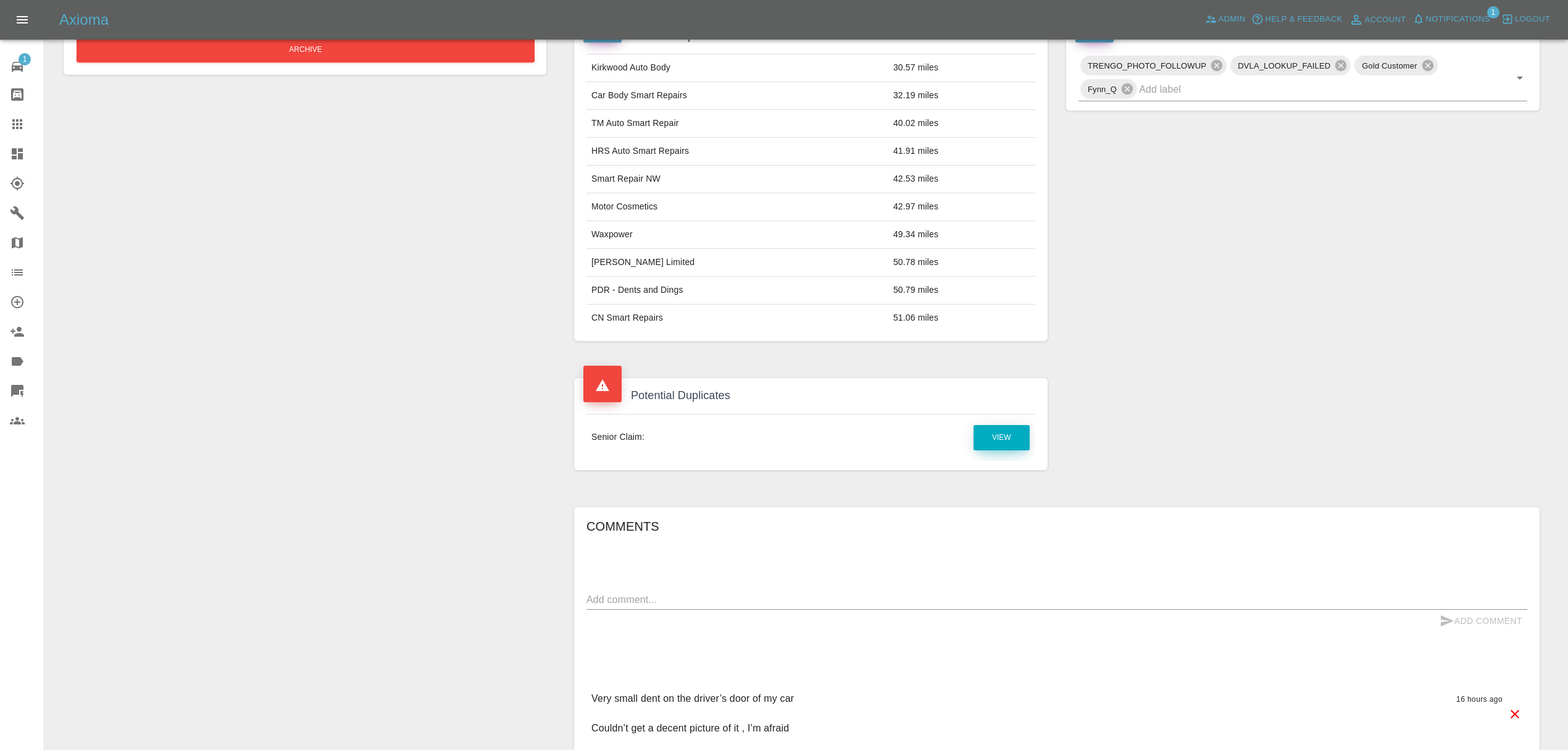
click at [986, 440] on link "View" at bounding box center [1002, 437] width 56 height 26
click at [16, 166] on link "Dashboard" at bounding box center [22, 153] width 44 height 29
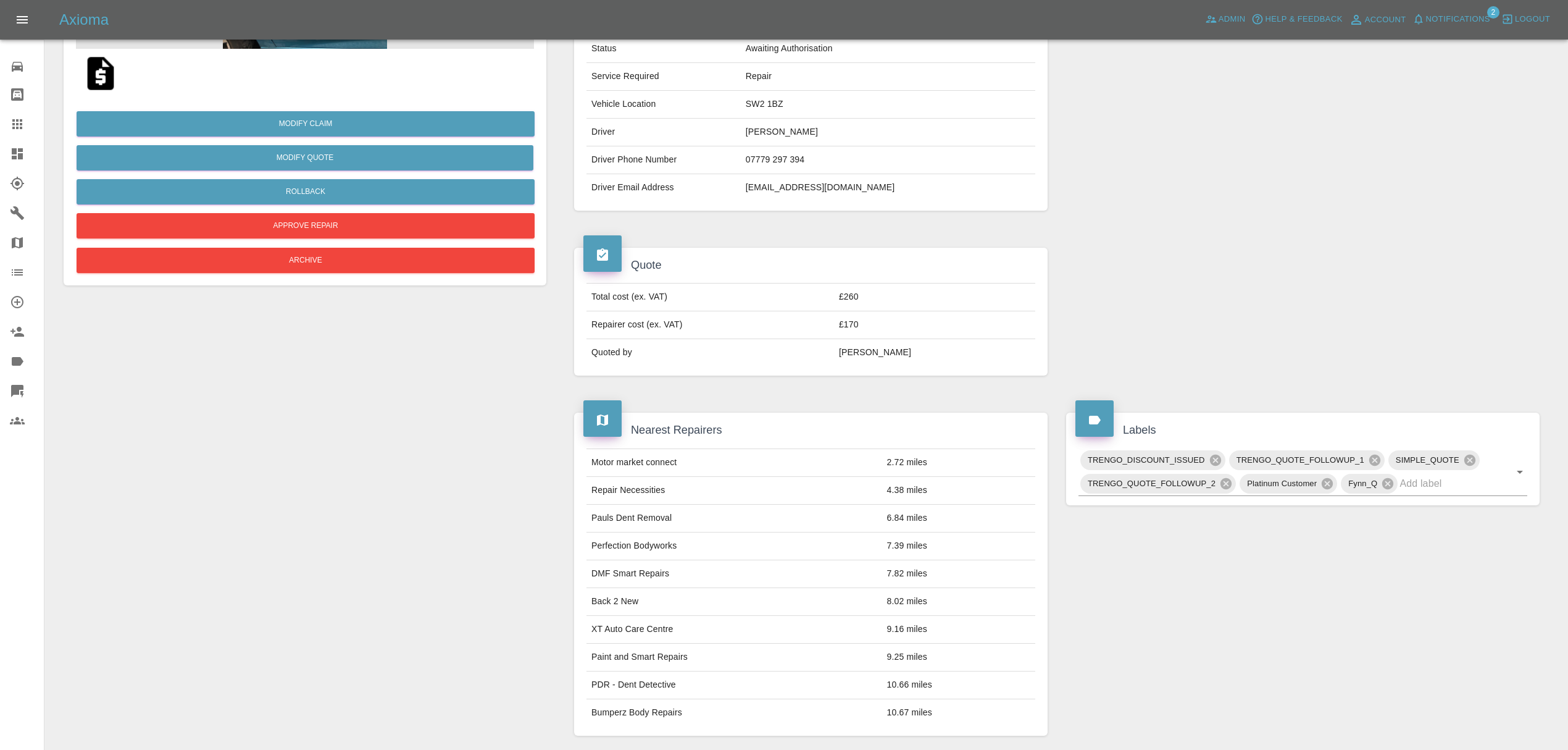
scroll to position [778, 0]
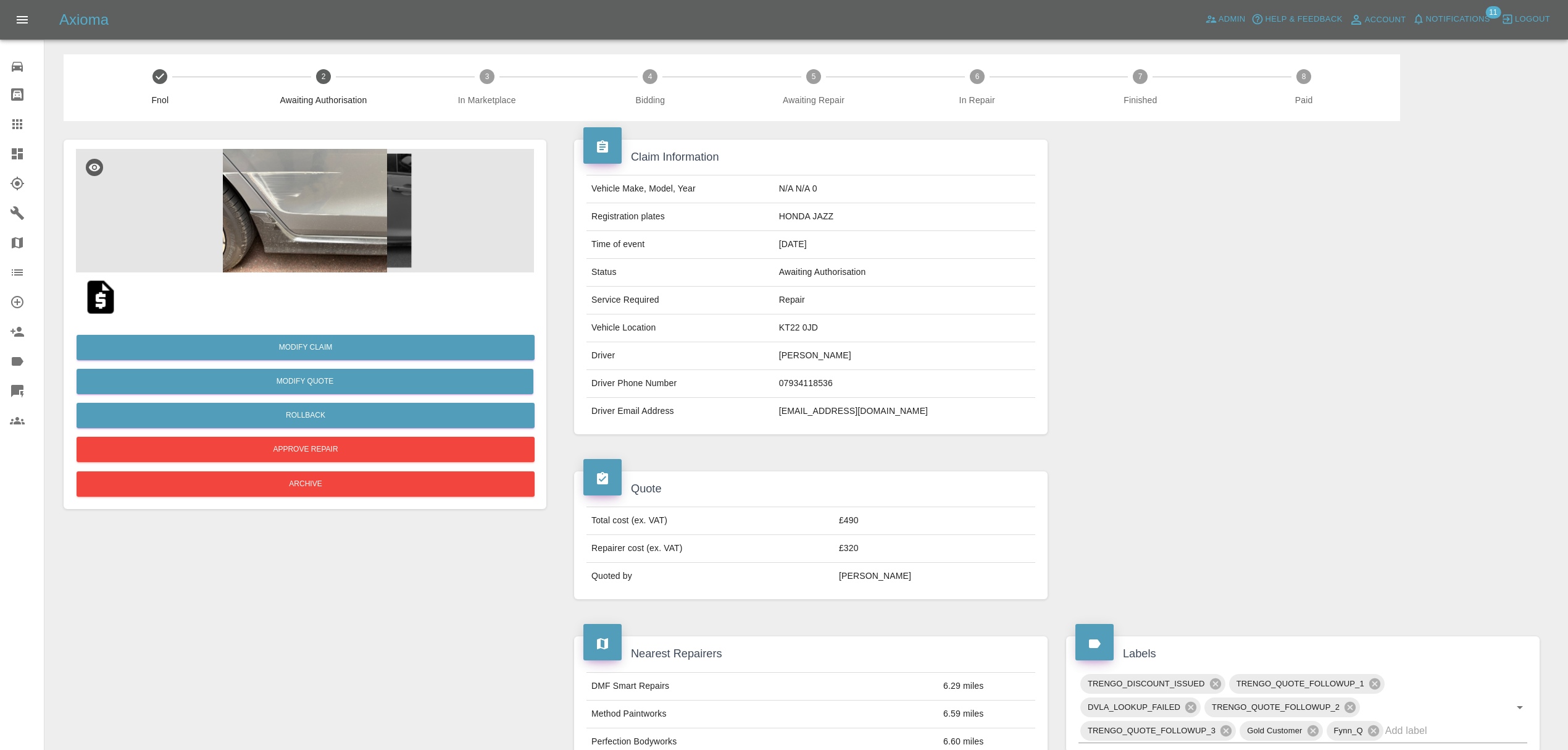
click at [1454, 24] on span "Notifications" at bounding box center [1458, 20] width 64 height 14
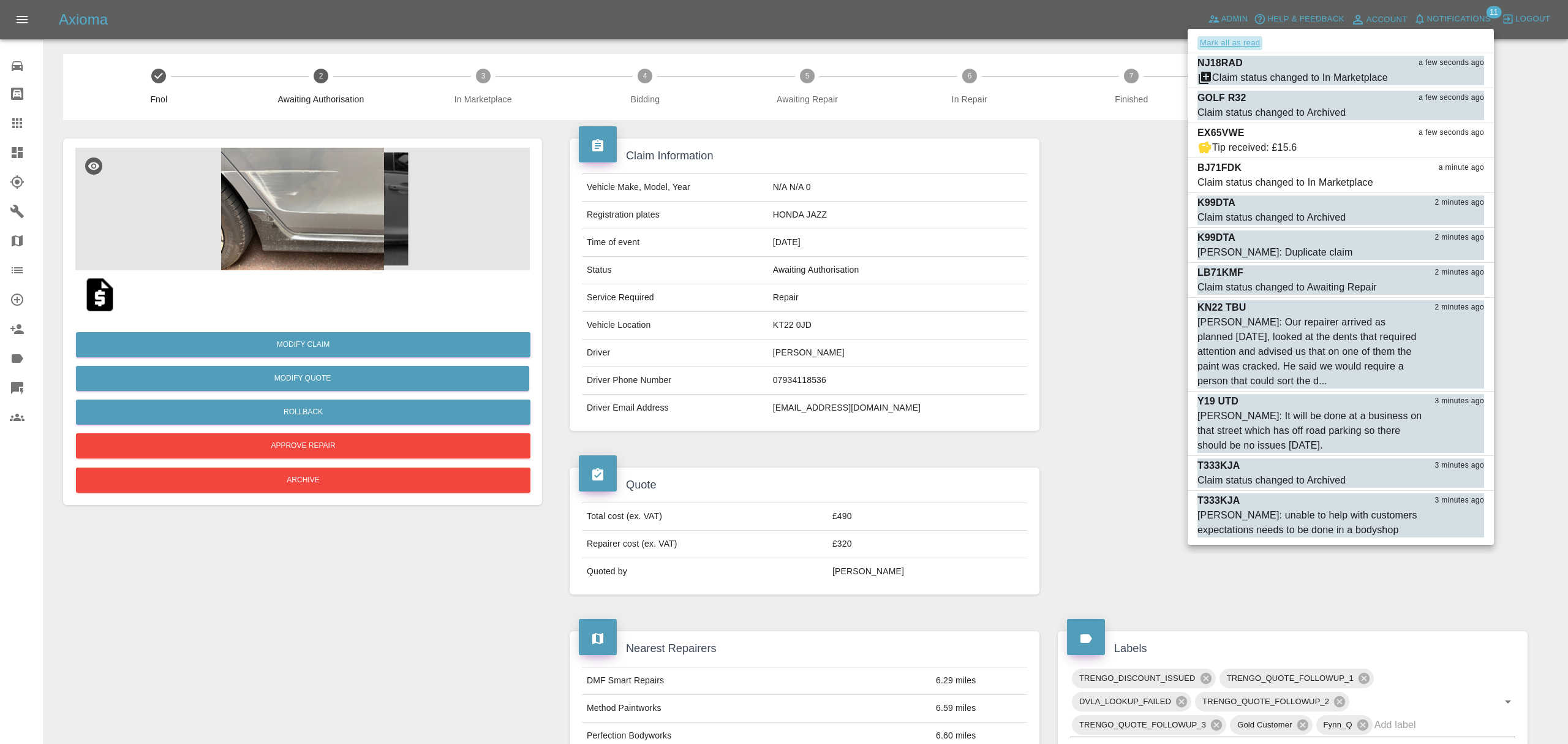
click at [1253, 37] on button "Mark all as read" at bounding box center [1230, 43] width 65 height 14
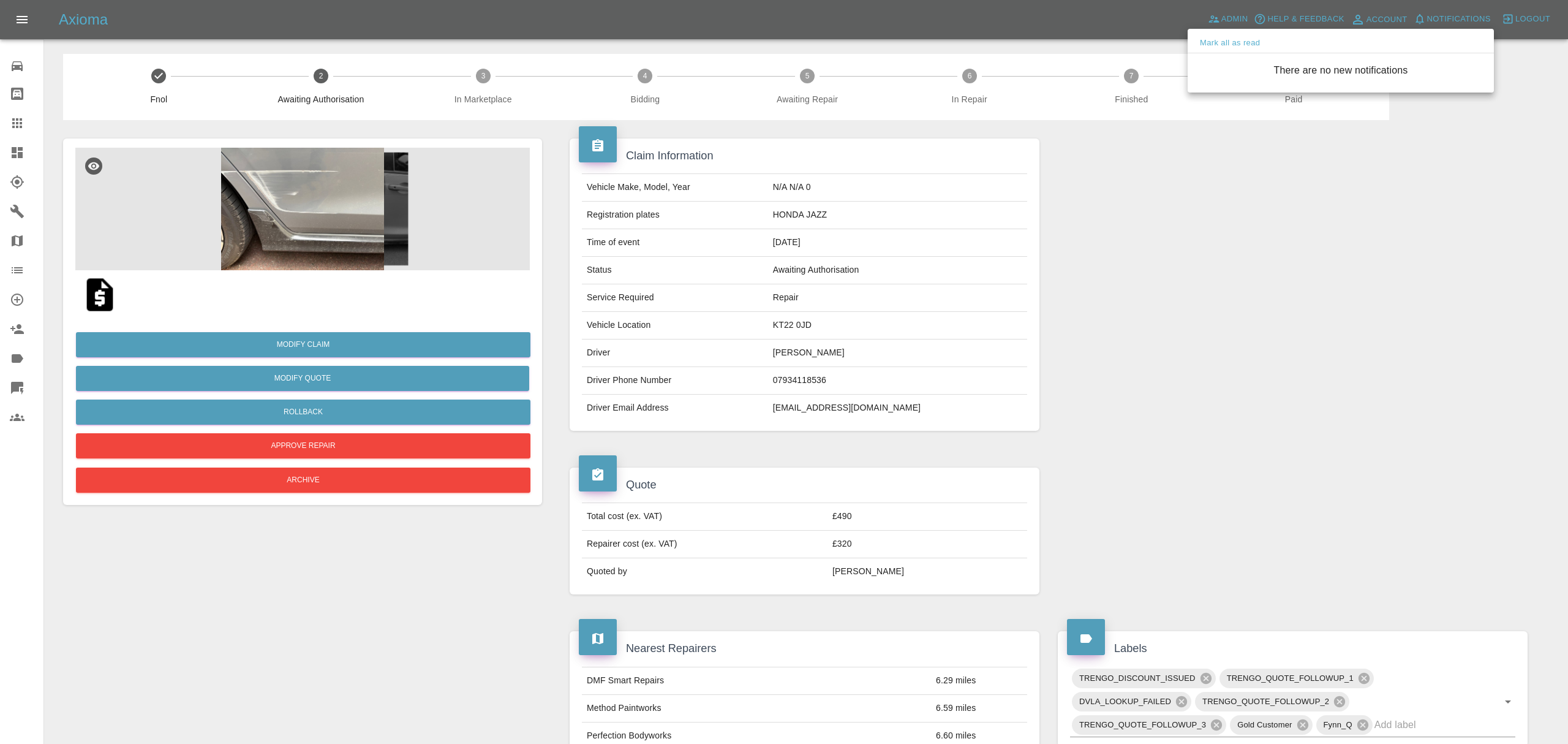
click at [1092, 175] on div at bounding box center [784, 372] width 1568 height 744
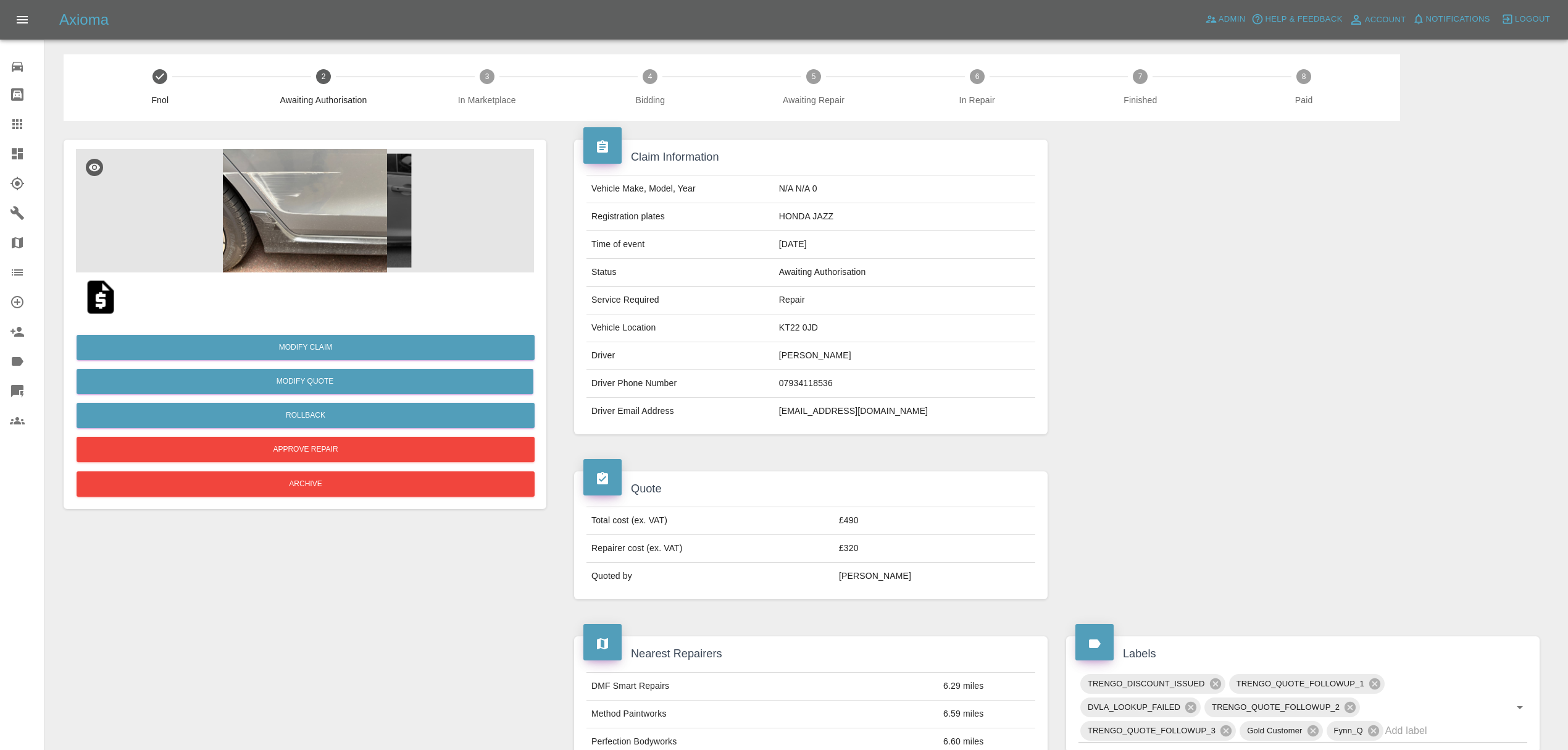
click at [14, 160] on icon at bounding box center [17, 154] width 15 height 15
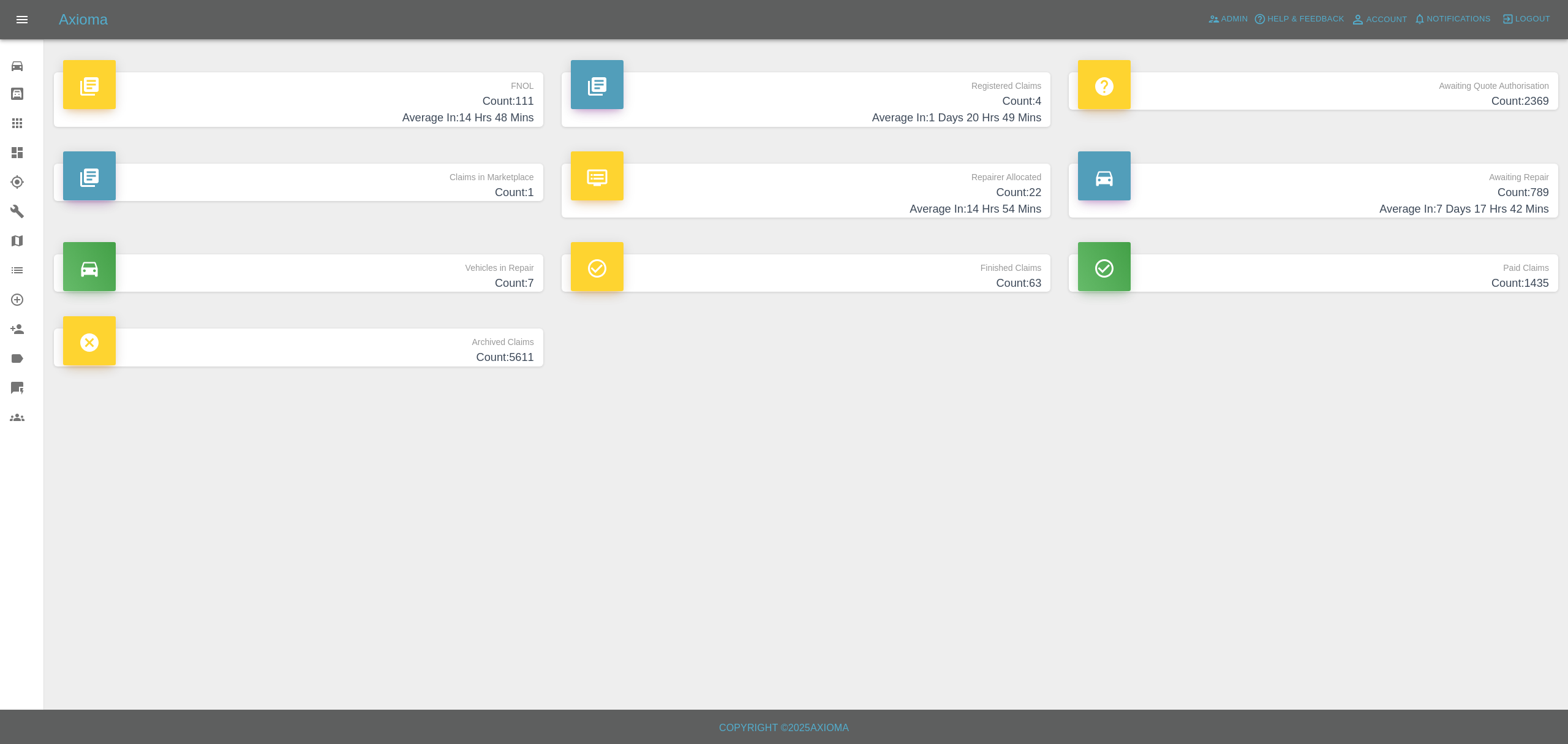
click at [463, 177] on p "Claims in Marketplace" at bounding box center [299, 174] width 471 height 21
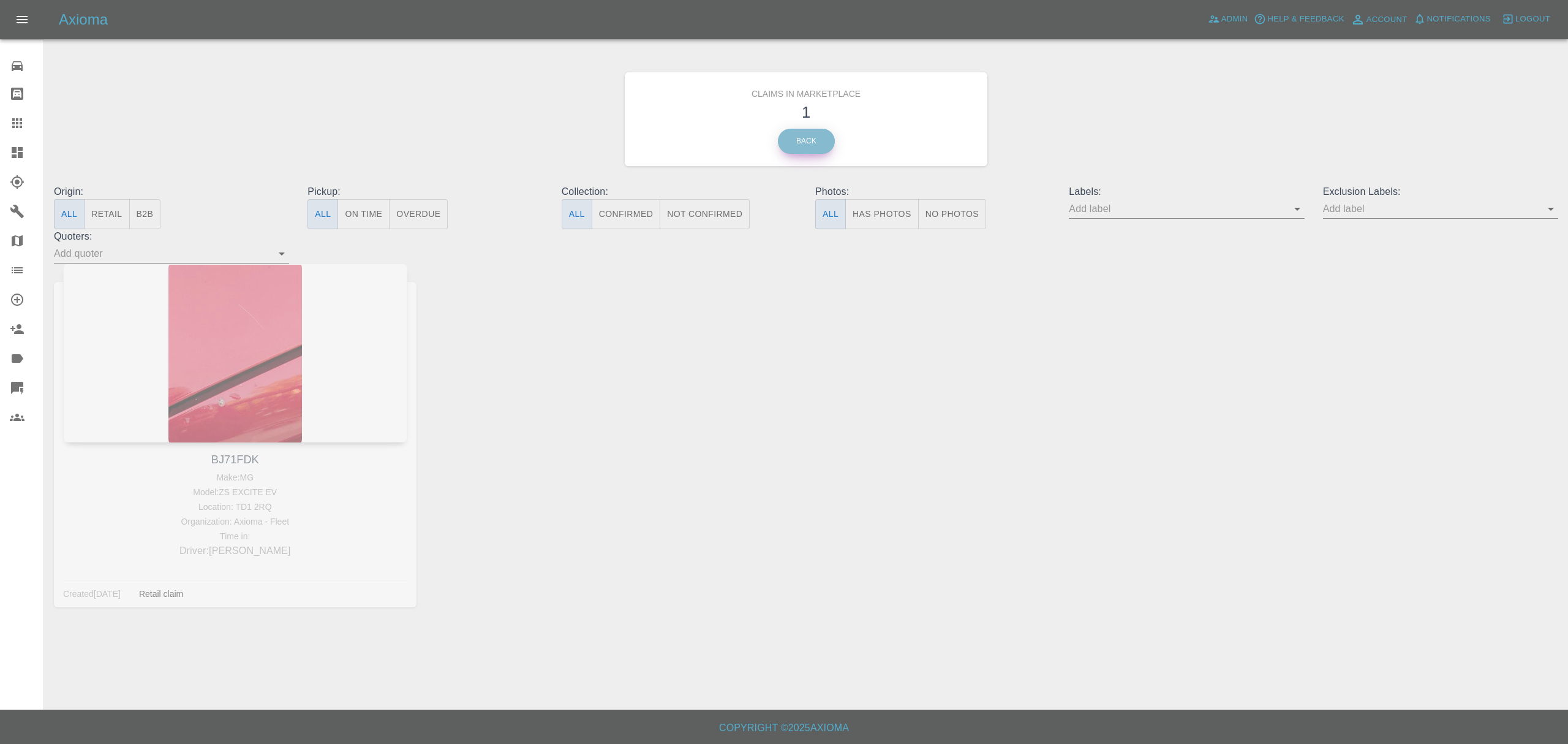
click at [813, 134] on link "Back" at bounding box center [806, 141] width 57 height 25
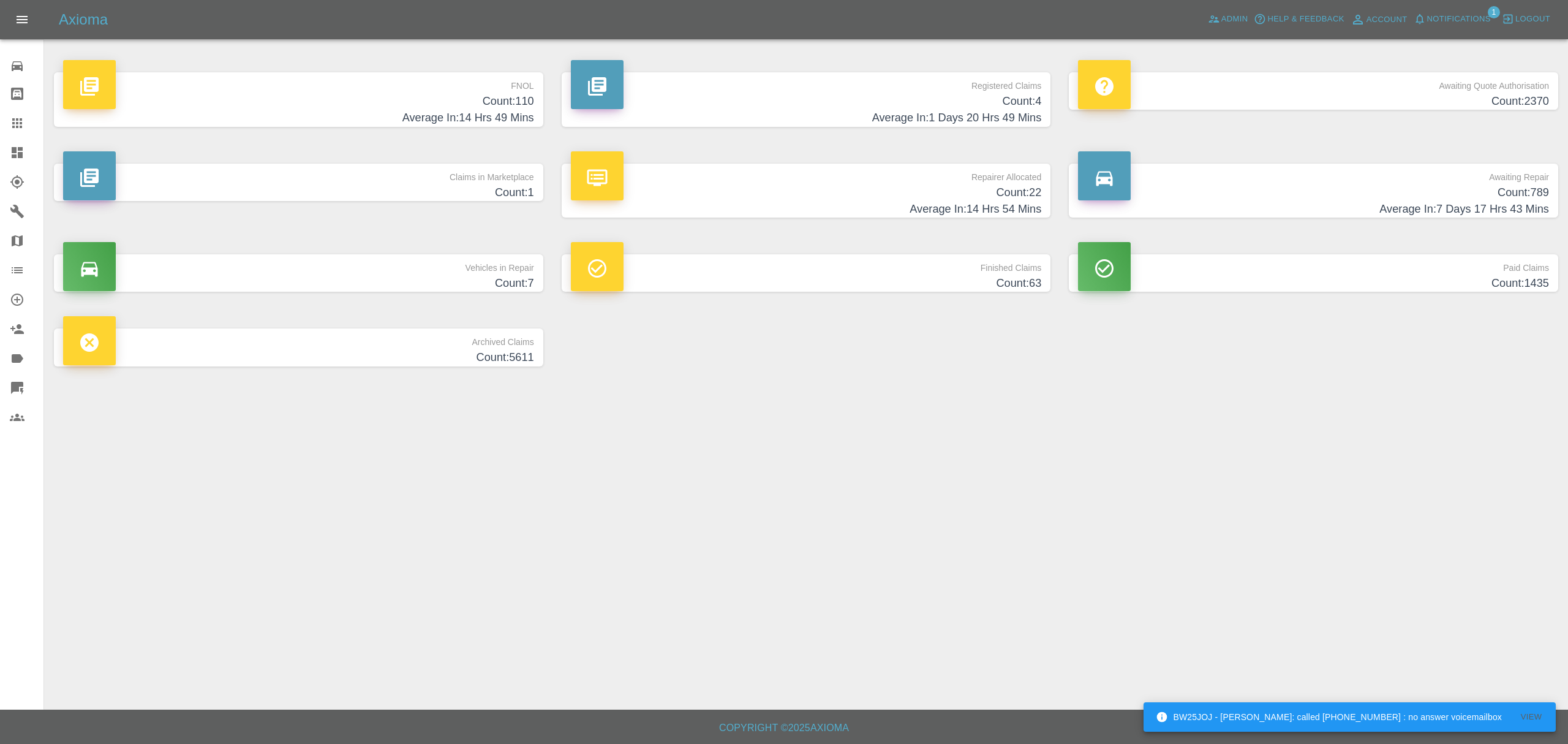
click at [387, 104] on h4 "Count: 110" at bounding box center [299, 101] width 471 height 16
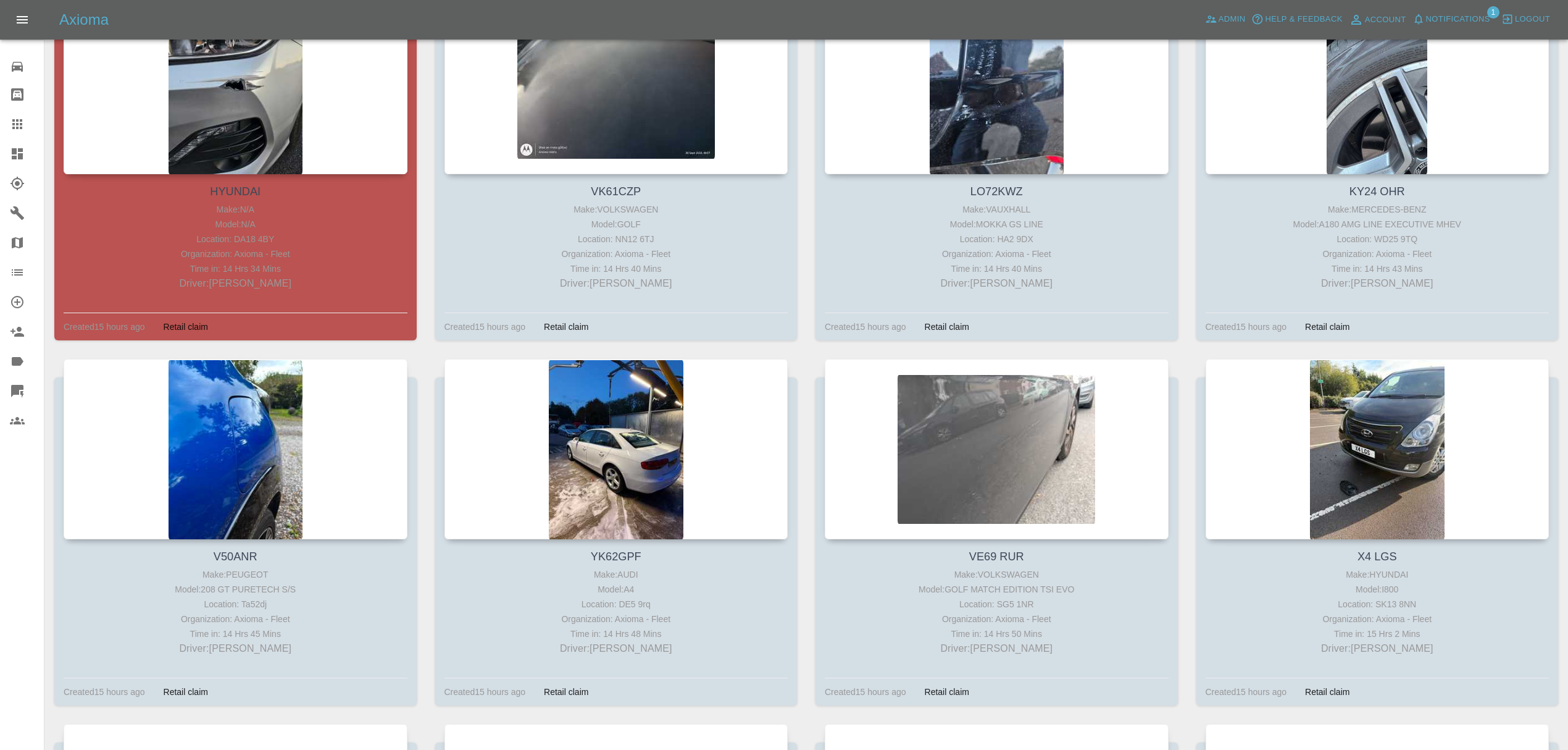
scroll to position [4489, 0]
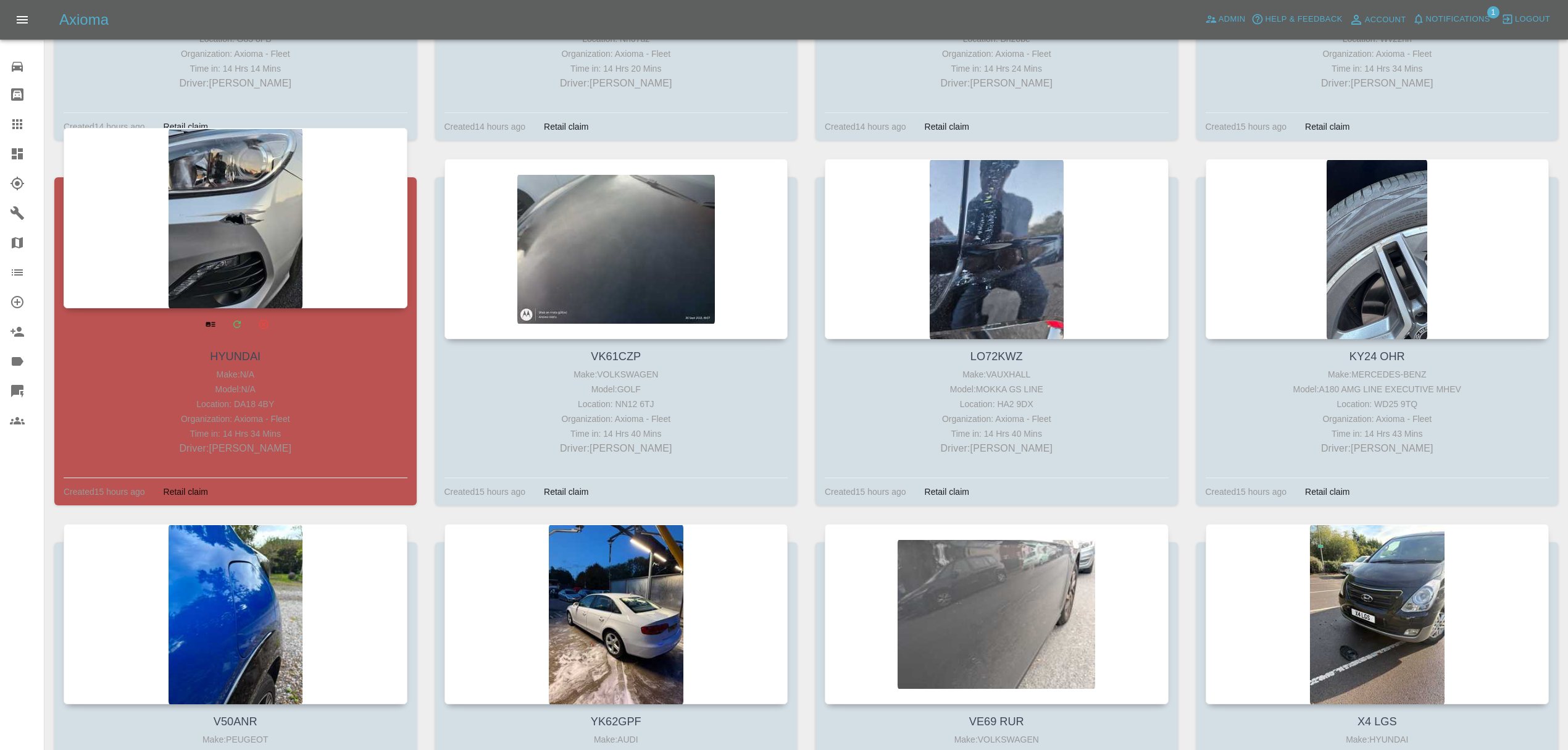
click at [272, 247] on div at bounding box center [235, 218] width 344 height 181
